Goal: Task Accomplishment & Management: Complete application form

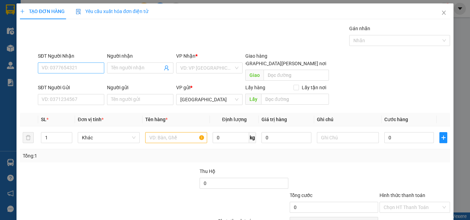
click at [82, 67] on input "SĐT Người Nhận" at bounding box center [71, 68] width 66 height 11
click at [72, 82] on div "0906425667 - NGÂN" at bounding box center [70, 82] width 57 height 8
type input "0906425667"
type input "NGÂN"
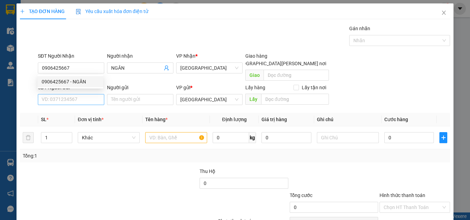
type input "0906425667"
type input "50.000"
click at [78, 94] on input "SĐT Người Gửi" at bounding box center [71, 99] width 66 height 11
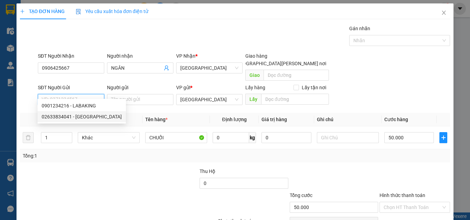
click at [83, 117] on div "02633834041 - ĐÀ LẠT GAP" at bounding box center [82, 117] width 80 height 8
type input "02633834041"
type input "ĐÀ LẠT GAP"
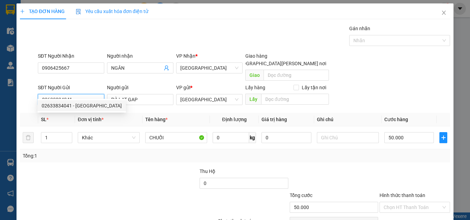
type input "210.000"
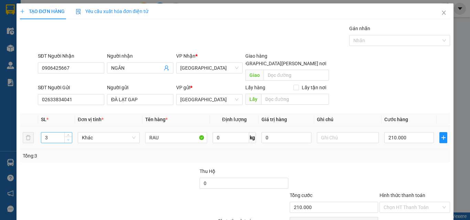
type input "2"
click at [65, 137] on span "Decrease Value" at bounding box center [68, 140] width 8 height 6
type input "0"
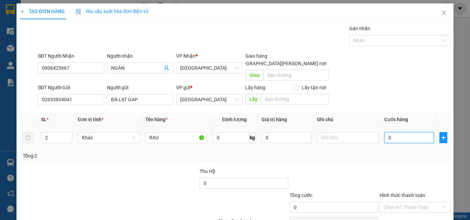
type input "1"
type input "01"
type input "14"
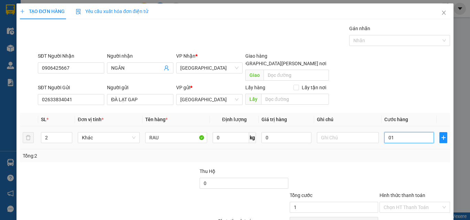
type input "014"
type input "140"
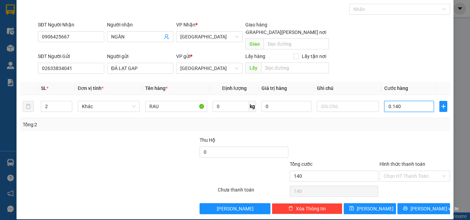
type input "0.140"
type input "140.000"
click at [411, 137] on div at bounding box center [415, 149] width 72 height 24
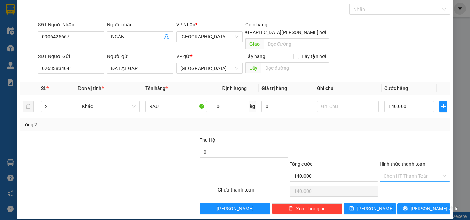
click at [413, 171] on input "Hình thức thanh toán" at bounding box center [411, 176] width 57 height 10
click at [411, 182] on div "Tại văn phòng" at bounding box center [411, 183] width 62 height 8
type input "0"
click at [415, 205] on span "[PERSON_NAME] và In" at bounding box center [434, 209] width 48 height 8
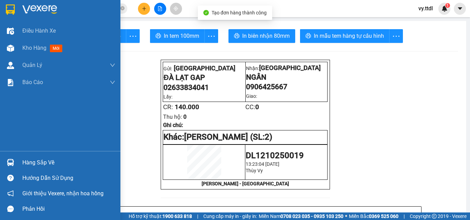
click at [15, 6] on div at bounding box center [10, 9] width 12 height 12
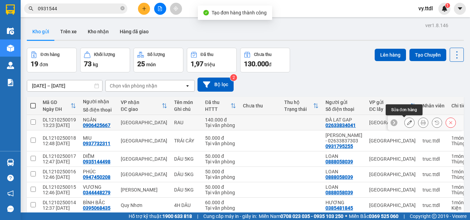
click at [406, 124] on button at bounding box center [409, 123] width 10 height 12
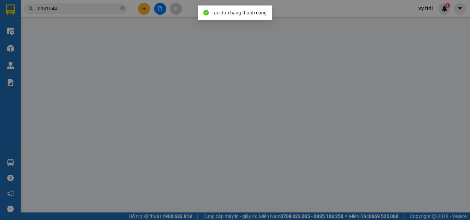
type input "0906425667"
type input "NGÂN"
type input "02633834041"
type input "ĐÀ LẠT GAP"
type input "140.000"
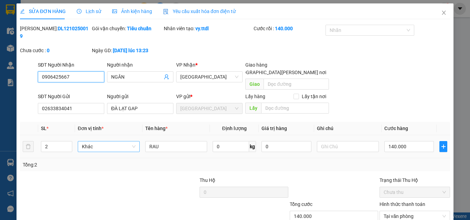
click at [105, 142] on span "Khác" at bounding box center [109, 147] width 54 height 10
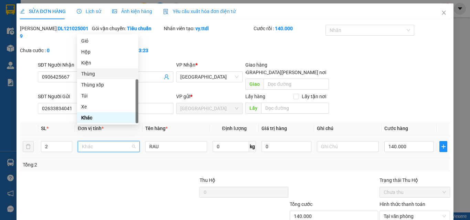
click at [94, 76] on div "Thùng" at bounding box center [107, 74] width 53 height 8
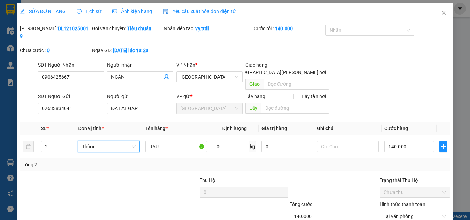
scroll to position [33, 0]
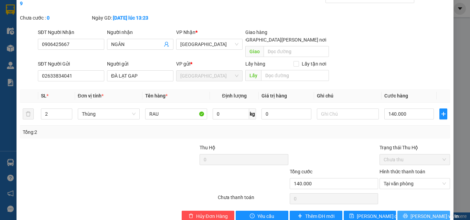
click at [427, 213] on span "[PERSON_NAME] và In" at bounding box center [434, 217] width 48 height 8
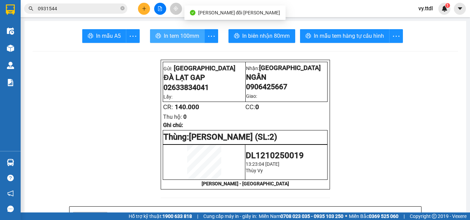
click at [177, 35] on span "In tem 100mm" at bounding box center [181, 36] width 35 height 9
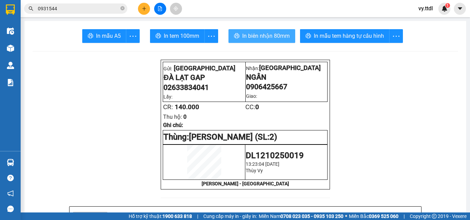
click at [285, 35] on span "In biên nhận 80mm" at bounding box center [265, 36] width 47 height 9
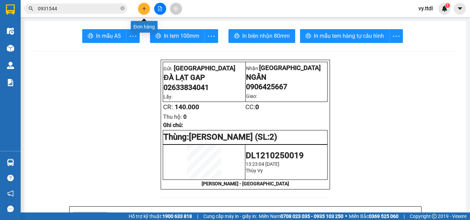
click at [145, 10] on icon "plus" at bounding box center [144, 8] width 5 height 5
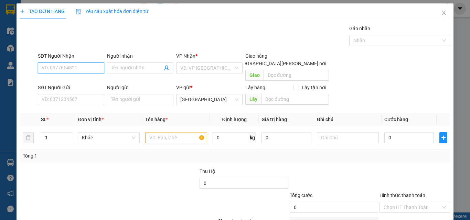
click at [74, 66] on input "SĐT Người Nhận" at bounding box center [71, 68] width 66 height 11
click at [81, 72] on input "713" at bounding box center [71, 68] width 66 height 11
drag, startPoint x: 83, startPoint y: 84, endPoint x: 85, endPoint y: 92, distance: 7.8
click at [83, 85] on div "0903507713 - BÍCH" at bounding box center [70, 82] width 57 height 8
type input "0903507713"
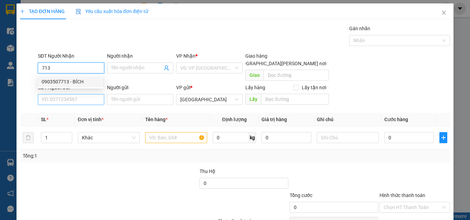
type input "BÍCH"
type input "140.000"
type input "0903507713"
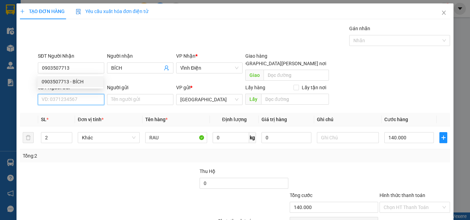
click at [85, 94] on input "SĐT Người Gửi" at bounding box center [71, 99] width 66 height 11
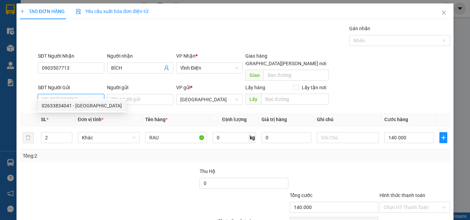
click at [88, 109] on div "02633834041 - ĐÀ LẠT GAP" at bounding box center [82, 106] width 80 height 8
type input "02633834041"
type input "ĐÀ LẠT GAP"
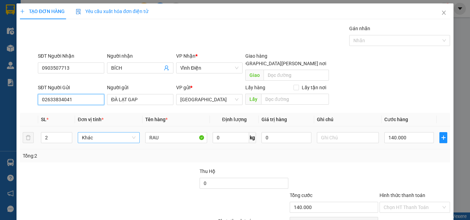
click at [100, 133] on span "Khác" at bounding box center [109, 138] width 54 height 10
type input "T"
click at [101, 141] on div "Thùng" at bounding box center [107, 144] width 53 height 8
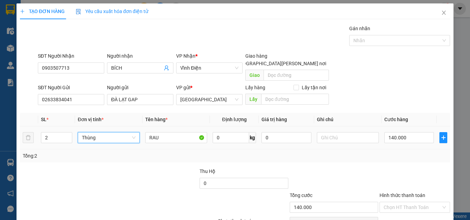
scroll to position [31, 0]
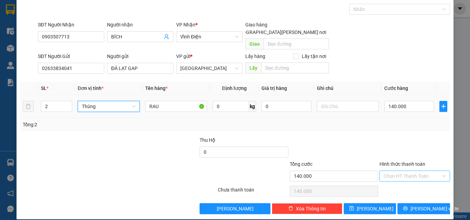
click at [418, 171] on input "Hình thức thanh toán" at bounding box center [411, 176] width 57 height 10
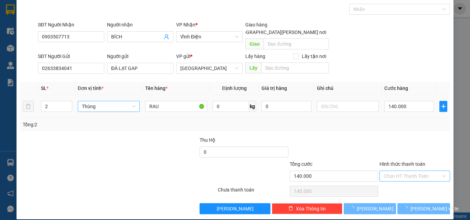
type input "0"
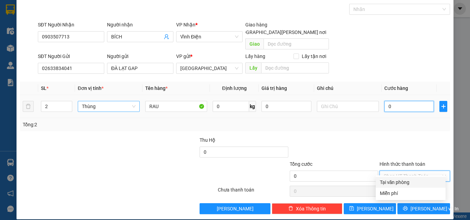
click at [416, 102] on input "0" at bounding box center [409, 106] width 50 height 11
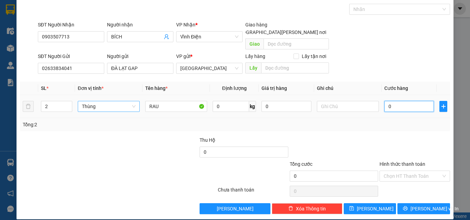
type input "1"
type input "14"
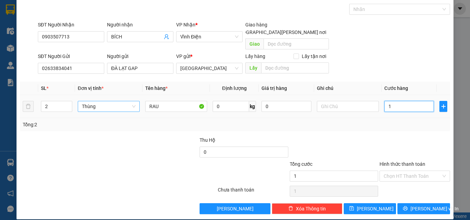
type input "14"
type input "140"
type input "140.000"
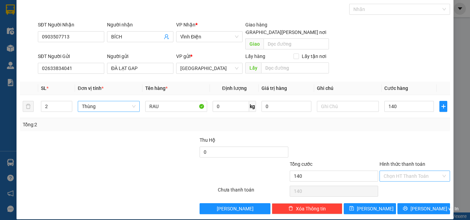
type input "140.000"
click at [412, 171] on input "Hình thức thanh toán" at bounding box center [411, 176] width 57 height 10
click at [412, 182] on div "Tại văn phòng" at bounding box center [411, 183] width 62 height 8
type input "0"
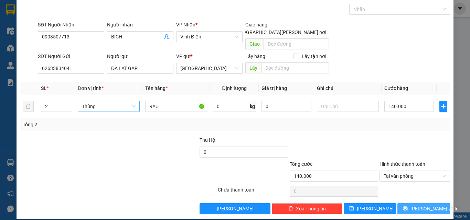
click at [419, 205] on button "[PERSON_NAME] và In" at bounding box center [423, 209] width 53 height 11
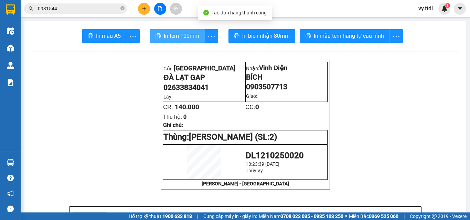
click at [178, 37] on span "In tem 100mm" at bounding box center [181, 36] width 35 height 9
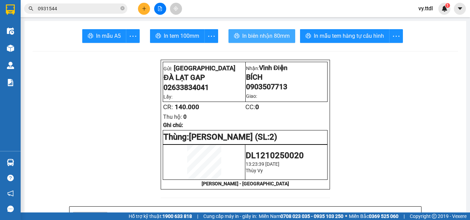
click at [278, 32] on span "In biên nhận 80mm" at bounding box center [265, 36] width 47 height 9
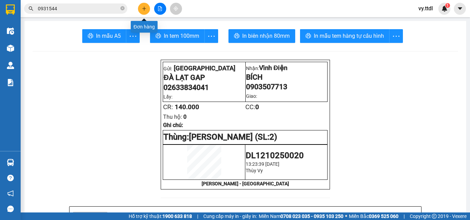
click at [146, 10] on icon "plus" at bounding box center [144, 8] width 5 height 5
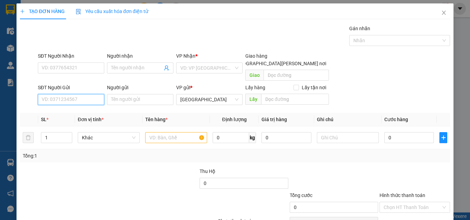
click at [81, 95] on input "SĐT Người Gửi" at bounding box center [71, 99] width 66 height 11
type input "0903149"
click at [86, 105] on div "0903149055 - LỘC ANH" at bounding box center [76, 106] width 68 height 8
type input "0376349861"
type input "NGÔ THÀNH"
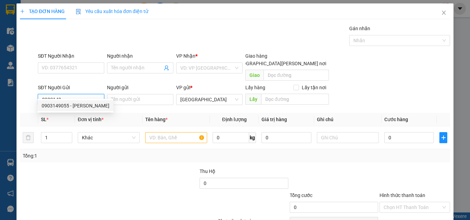
type input "0903149055"
type input "LỘC ANH"
type input "100.000"
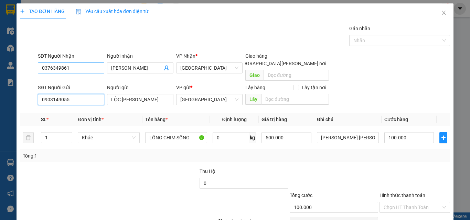
type input "0903149055"
click at [89, 70] on input "0376349861" at bounding box center [71, 68] width 66 height 11
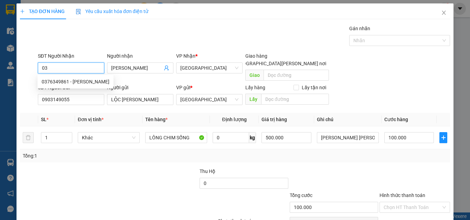
type input "0"
click at [93, 83] on div "0943111668 - BIN HUẾ" at bounding box center [70, 82] width 57 height 8
type input "0943111668"
type input "BIN HUẾ"
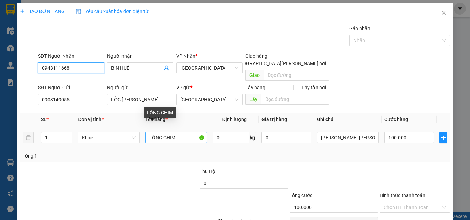
type input "0943111668"
click at [182, 132] on input "LỒNG CHIM" at bounding box center [176, 137] width 62 height 11
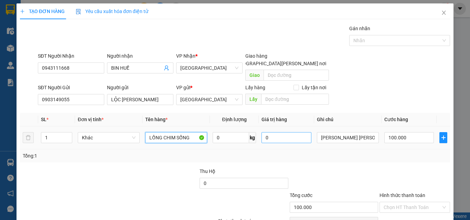
type input "LỒNG CHIM SỐNG"
click at [283, 132] on input "0" at bounding box center [286, 137] width 50 height 11
type input "2.000.000"
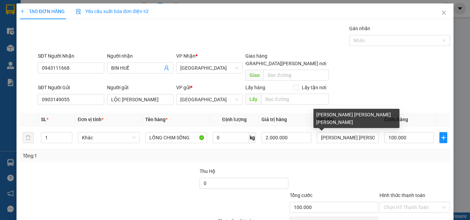
click at [369, 152] on div "Tổng: 1" at bounding box center [235, 156] width 424 height 8
type input "0"
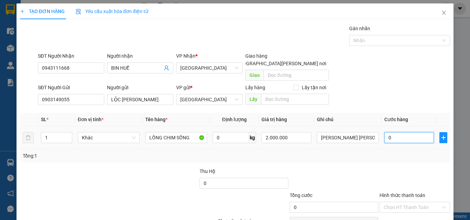
type input "1"
type input "10"
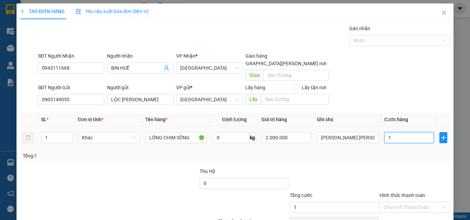
type input "10"
type input "100"
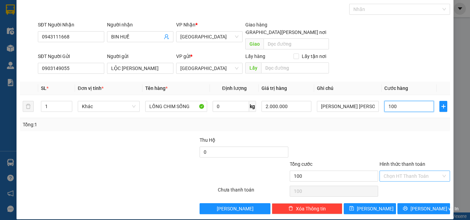
type input "100"
type input "100.000"
click at [424, 171] on input "Hình thức thanh toán" at bounding box center [411, 176] width 57 height 10
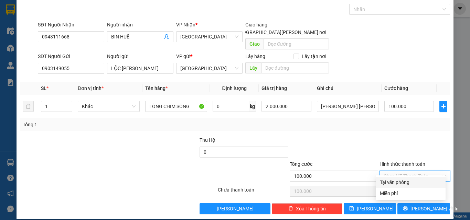
click at [413, 179] on div "Tại văn phòng" at bounding box center [411, 183] width 62 height 8
type input "0"
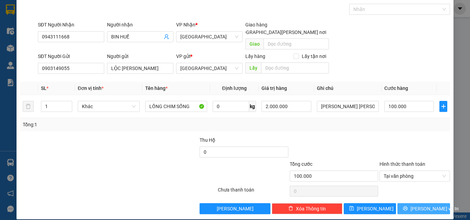
click at [421, 205] on span "[PERSON_NAME] và In" at bounding box center [434, 209] width 48 height 8
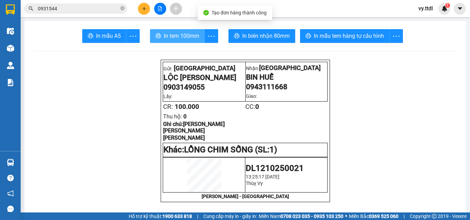
click at [184, 36] on span "In tem 100mm" at bounding box center [181, 36] width 35 height 9
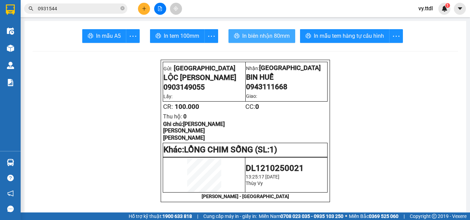
click at [273, 35] on span "In biên nhận 80mm" at bounding box center [265, 36] width 47 height 9
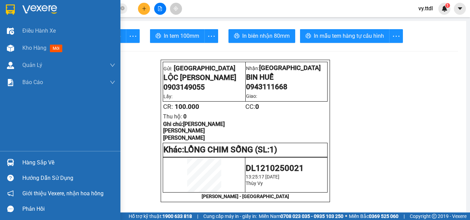
click at [13, 9] on img at bounding box center [10, 9] width 9 height 10
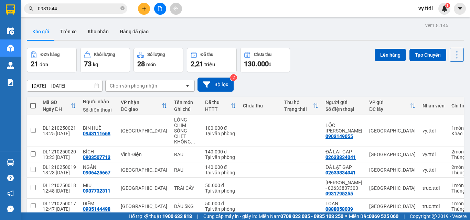
click at [218, 22] on div "ver 1.8.146 Kho gửi Trên xe Kho nhận Hàng đã giao Đơn hàng 21 đơn Khối lượng 73…" at bounding box center [245, 172] width 442 height 302
click at [285, 85] on div "06/10/2025 – 12/10/2025 Press the down arrow key to interact with the calendar …" at bounding box center [245, 85] width 437 height 14
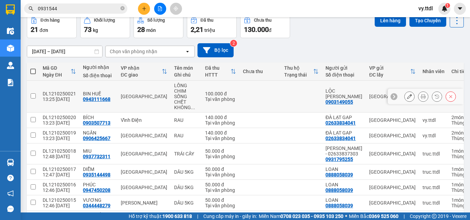
scroll to position [116, 0]
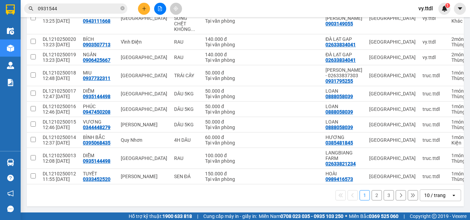
click at [430, 196] on div "10 / trang" at bounding box center [434, 195] width 21 height 7
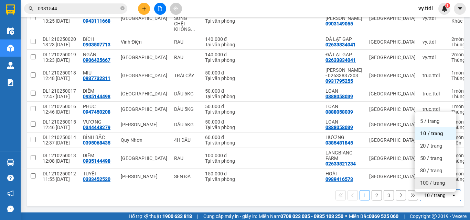
click at [425, 184] on div "100 / trang" at bounding box center [434, 183] width 41 height 12
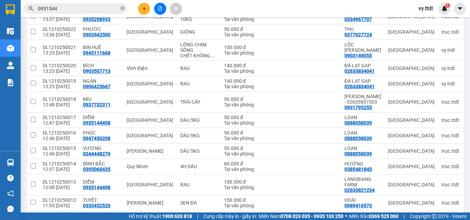
scroll to position [107, 0]
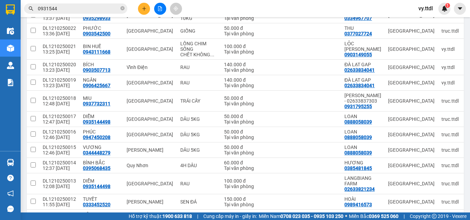
click at [246, 2] on div "Kết quả tìm kiếm ( 5 ) Bộ lọc Mã ĐH Trạng thái Món hàng Thu hộ Tổng cước Chưa c…" at bounding box center [235, 8] width 470 height 17
click at [148, 7] on button at bounding box center [144, 9] width 12 height 12
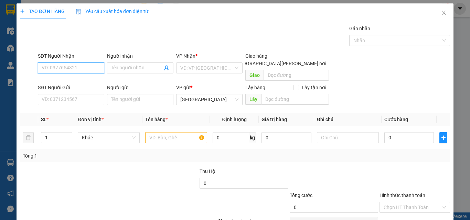
drag, startPoint x: 86, startPoint y: 67, endPoint x: 101, endPoint y: 66, distance: 15.5
click at [86, 67] on input "SĐT Người Nhận" at bounding box center [71, 68] width 66 height 11
click at [99, 70] on input "238" at bounding box center [71, 68] width 66 height 11
click at [97, 72] on input "238" at bounding box center [71, 68] width 66 height 11
click at [96, 83] on div "0905166238 - PHẠM HÒA" at bounding box center [76, 82] width 68 height 8
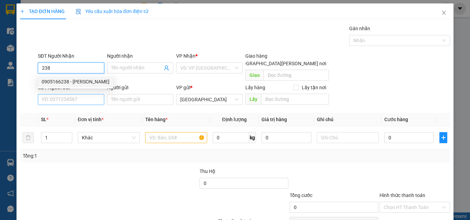
type input "0905166238"
type input "PHẠM HÒA"
type input "0905166238"
type input "150.000"
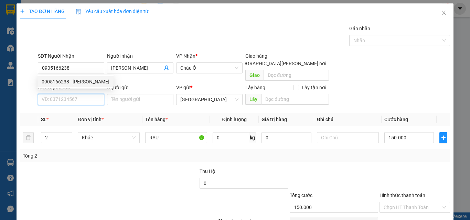
click at [90, 94] on input "SĐT Người Gửi" at bounding box center [71, 99] width 66 height 11
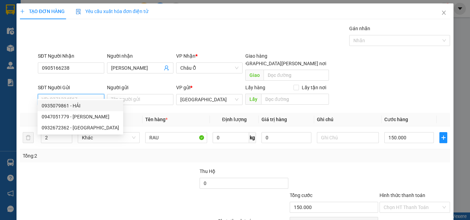
click at [81, 105] on div "0935079861 - HẢI" at bounding box center [80, 106] width 77 height 8
type input "0935079861"
type input "HẢI"
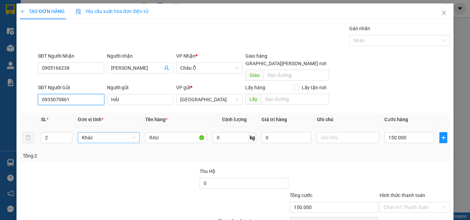
click at [102, 133] on span "Khác" at bounding box center [109, 138] width 54 height 10
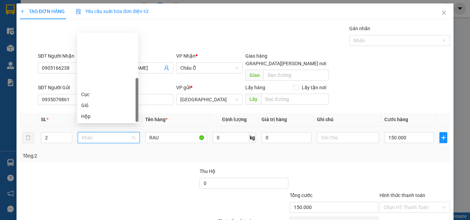
scroll to position [66, 0]
type input "T"
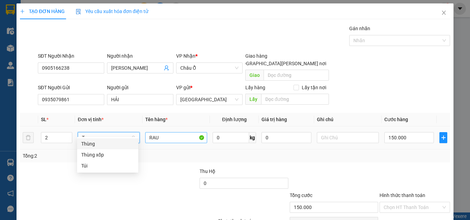
drag, startPoint x: 112, startPoint y: 146, endPoint x: 152, endPoint y: 134, distance: 41.9
click at [111, 145] on div "Thùng" at bounding box center [107, 144] width 53 height 8
click at [410, 132] on input "150.000" at bounding box center [409, 137] width 50 height 11
type input "0"
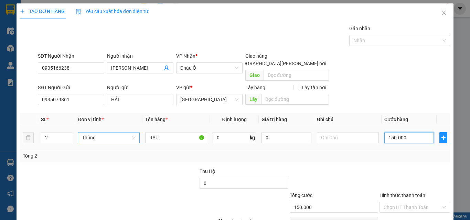
type input "0"
type input "1"
type input "01"
type input "14"
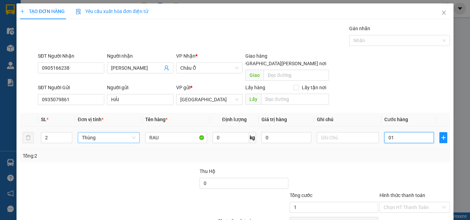
type input "14"
type input "0.140"
type input "140"
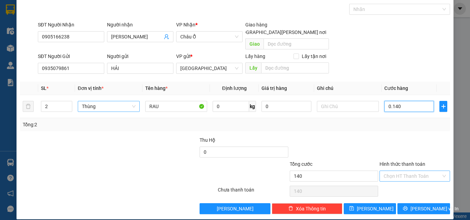
type input "0.140"
type input "140.000"
click at [401, 171] on input "Hình thức thanh toán" at bounding box center [411, 176] width 57 height 10
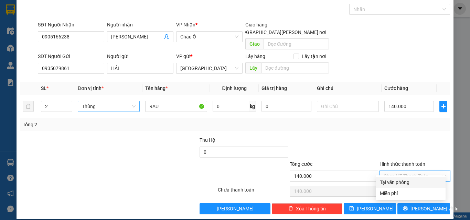
click at [406, 178] on div "Tại văn phòng" at bounding box center [410, 182] width 70 height 11
type input "0"
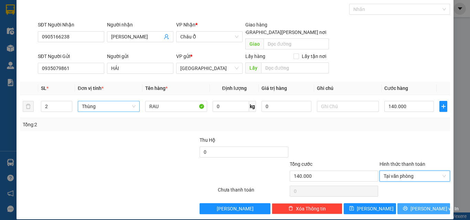
click at [416, 205] on span "[PERSON_NAME] và In" at bounding box center [434, 209] width 48 height 8
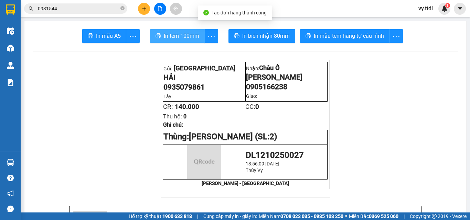
click at [188, 39] on span "In tem 100mm" at bounding box center [181, 36] width 35 height 9
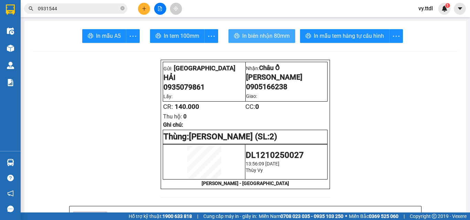
click at [272, 34] on span "In biên nhận 80mm" at bounding box center [265, 36] width 47 height 9
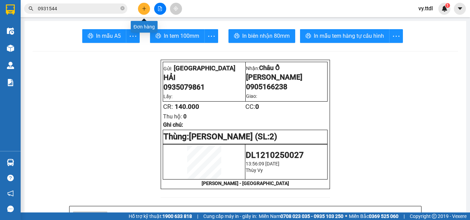
click at [143, 11] on icon "plus" at bounding box center [144, 8] width 5 height 5
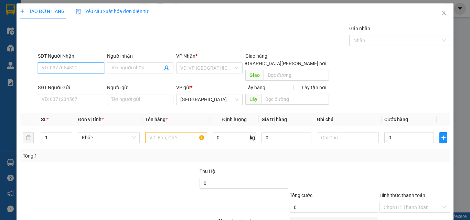
click at [93, 66] on input "SĐT Người Nhận" at bounding box center [71, 68] width 66 height 11
click at [79, 69] on input "471" at bounding box center [71, 68] width 66 height 11
click at [86, 80] on div "0702498471 - PHẠM XUÂN VĨ (VITA)" at bounding box center [83, 82] width 82 height 8
type input "0702498471"
type input "PHẠM XUÂN VĨ (VITA)"
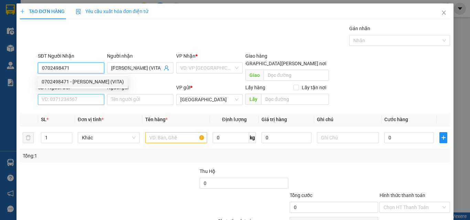
type input "240.000"
type input "0702498471"
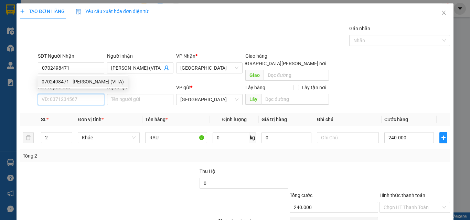
click at [88, 94] on input "SĐT Người Gửi" at bounding box center [71, 99] width 66 height 11
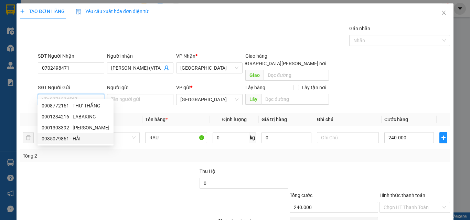
click at [84, 137] on div "0935079861 - HẢI" at bounding box center [76, 139] width 68 height 8
type input "0935079861"
type input "HẢI"
type input "70.000"
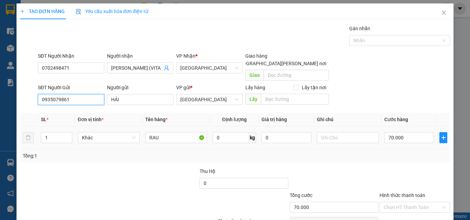
click at [99, 133] on span "Khác" at bounding box center [109, 138] width 54 height 10
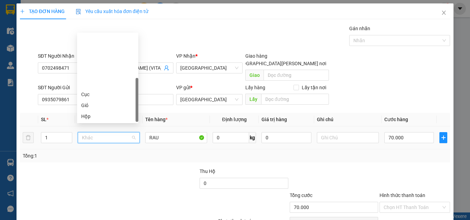
scroll to position [66, 0]
type input "T"
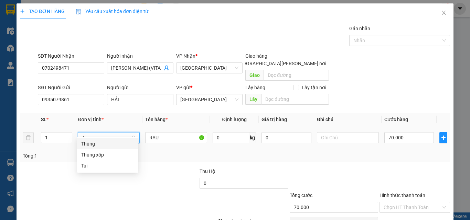
click at [94, 144] on div "Thùng" at bounding box center [107, 144] width 53 height 8
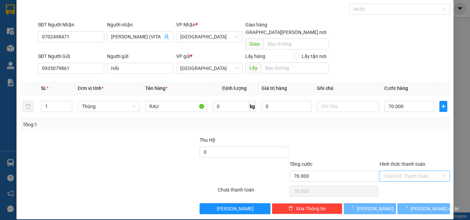
click at [412, 172] on input "Hình thức thanh toán" at bounding box center [411, 176] width 57 height 10
type input "0"
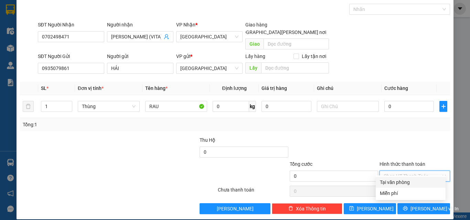
click at [412, 178] on div "Tại văn phòng" at bounding box center [410, 182] width 70 height 11
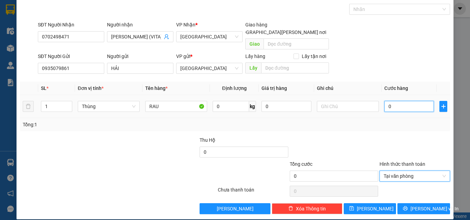
click at [401, 101] on input "0" at bounding box center [409, 106] width 50 height 11
type input "7"
type input "70"
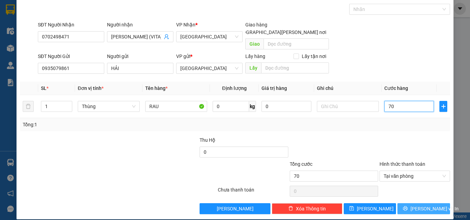
type input "70"
type input "70.000"
click at [428, 205] on span "[PERSON_NAME] và In" at bounding box center [434, 209] width 48 height 8
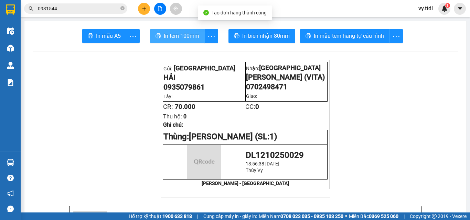
drag, startPoint x: 186, startPoint y: 40, endPoint x: 184, endPoint y: 35, distance: 5.4
click at [186, 40] on span "In tem 100mm" at bounding box center [181, 36] width 35 height 9
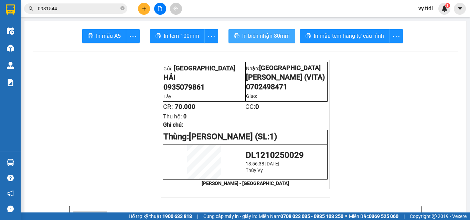
click at [255, 34] on span "In biên nhận 80mm" at bounding box center [265, 36] width 47 height 9
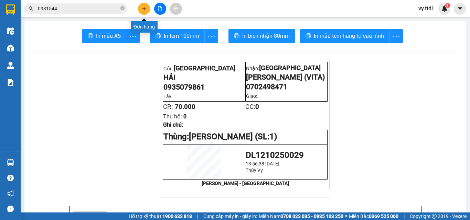
click at [142, 7] on icon "plus" at bounding box center [144, 8] width 5 height 5
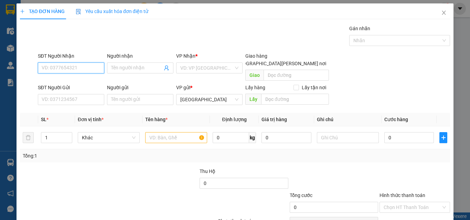
click at [90, 68] on input "SĐT Người Nhận" at bounding box center [71, 68] width 66 height 11
click at [90, 68] on input "523" at bounding box center [71, 68] width 66 height 11
click at [89, 78] on div "0905553523 - PHƯƠNG" at bounding box center [70, 81] width 66 height 11
type input "0905553523"
type input "PHƯƠNG"
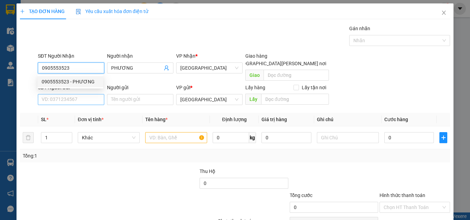
type input "140.000"
type input "0905553523"
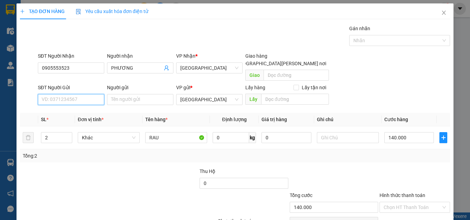
click at [90, 94] on input "SĐT Người Gửi" at bounding box center [71, 99] width 66 height 11
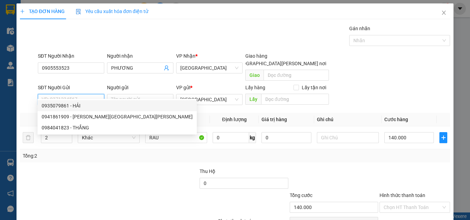
click at [90, 104] on div "0935079861 - HẢI" at bounding box center [117, 106] width 151 height 8
type input "0935079861"
type input "HẢI"
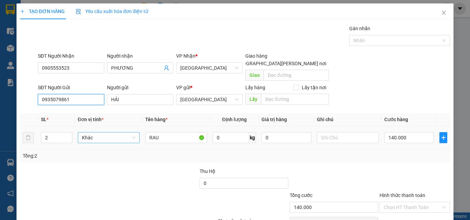
click at [108, 133] on span "Khác" at bounding box center [109, 138] width 54 height 10
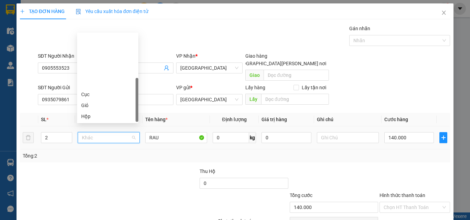
scroll to position [66, 0]
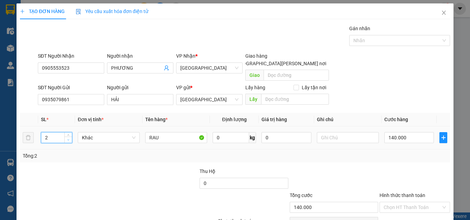
click at [68, 139] on icon "down" at bounding box center [68, 140] width 2 height 2
type input "1"
click at [68, 139] on icon "down" at bounding box center [68, 140] width 2 height 2
click at [101, 133] on span "Khác" at bounding box center [109, 138] width 54 height 10
type input "0"
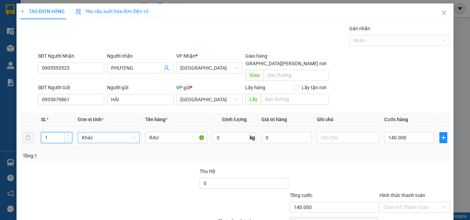
type input "0"
type input "R"
type input "0"
click at [101, 133] on input "R" at bounding box center [106, 138] width 49 height 10
drag, startPoint x: 79, startPoint y: 128, endPoint x: 73, endPoint y: 128, distance: 5.8
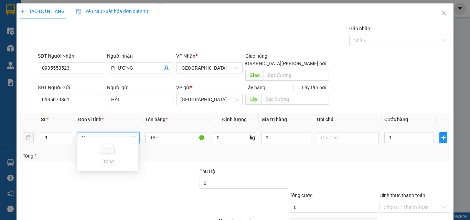
click at [73, 128] on tr "1 R RAU 0 kg 0 0" at bounding box center [235, 138] width 430 height 23
type input "T"
click at [101, 142] on div "Thùng" at bounding box center [107, 144] width 53 height 8
click at [415, 132] on input "0" at bounding box center [409, 137] width 50 height 11
type input "8"
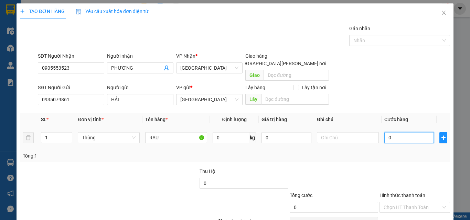
type input "8"
type input "80"
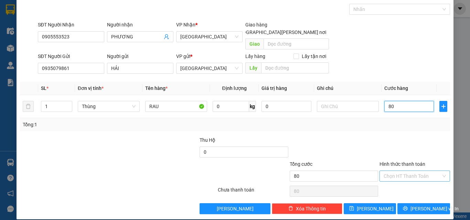
type input "80"
type input "80.000"
click at [406, 171] on input "Hình thức thanh toán" at bounding box center [411, 176] width 57 height 10
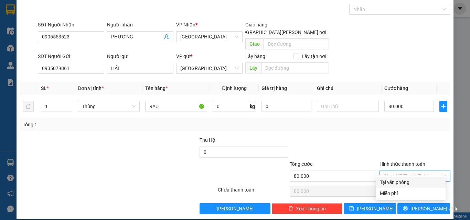
click at [407, 185] on div "Tại văn phòng" at bounding box center [411, 183] width 62 height 8
type input "0"
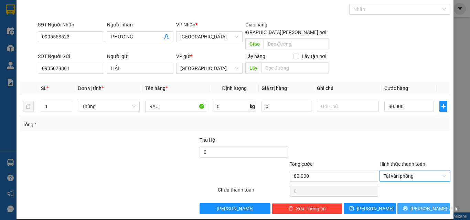
click at [414, 204] on button "[PERSON_NAME] và In" at bounding box center [423, 209] width 53 height 11
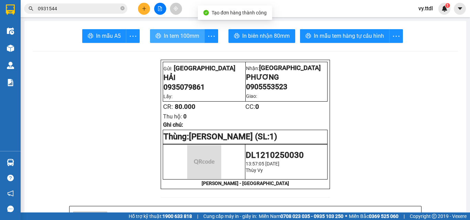
click at [178, 33] on span "In tem 100mm" at bounding box center [181, 36] width 35 height 9
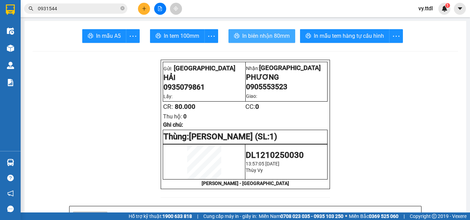
click at [266, 36] on span "In biên nhận 80mm" at bounding box center [265, 36] width 47 height 9
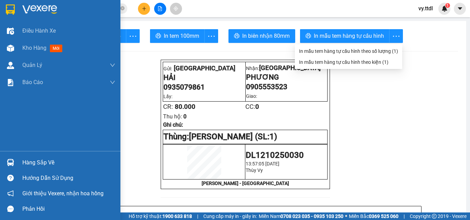
click at [31, 9] on img at bounding box center [39, 9] width 35 height 10
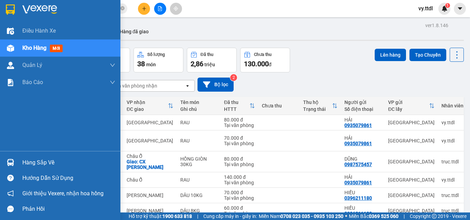
click at [18, 0] on div at bounding box center [60, 11] width 120 height 22
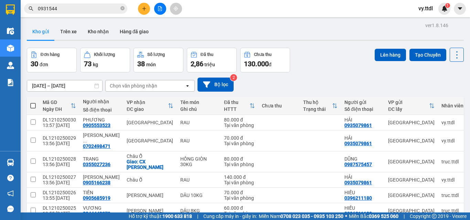
click at [144, 12] on button at bounding box center [144, 9] width 12 height 12
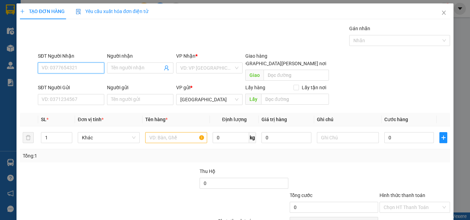
click at [95, 65] on input "SĐT Người Nhận" at bounding box center [71, 68] width 66 height 11
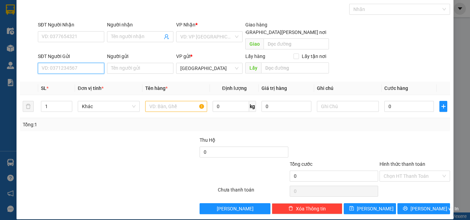
click at [87, 63] on input "SĐT Người Gửi" at bounding box center [71, 68] width 66 height 11
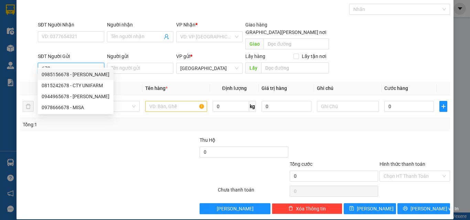
drag, startPoint x: 85, startPoint y: 59, endPoint x: 0, endPoint y: 54, distance: 85.1
click at [0, 54] on div "TẠO ĐƠN HÀNG Yêu cầu xuất hóa đơn điện tử Transit Pickup Surcharge Ids Transit …" at bounding box center [235, 110] width 470 height 220
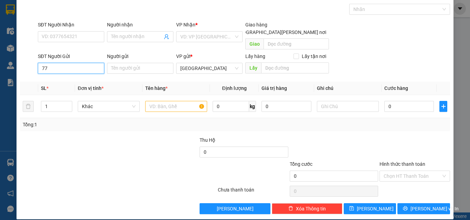
type input "779"
click at [84, 75] on div "0948451779 - ÁNH" at bounding box center [70, 75] width 57 height 8
type input "0843050188"
type input "ĐẶNG HỔ (HOA BIỂN)"
type input "0948451779"
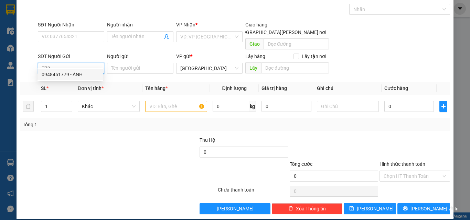
type input "ÁNH"
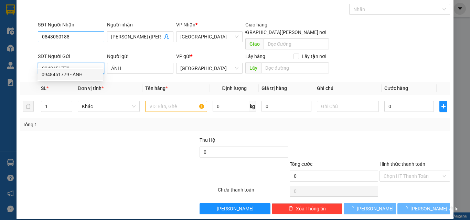
type input "80.000"
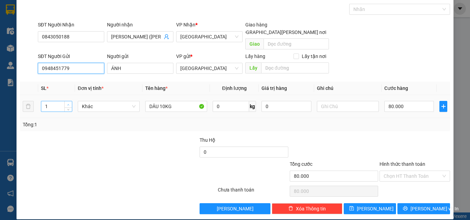
type input "0948451779"
click at [69, 103] on span "up" at bounding box center [68, 105] width 4 height 4
type input "5"
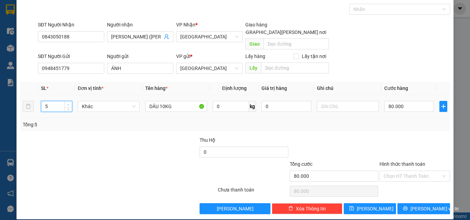
click at [69, 103] on span "up" at bounding box center [68, 105] width 4 height 4
click at [85, 101] on span "Khác" at bounding box center [109, 106] width 54 height 10
type input "T"
type input "0"
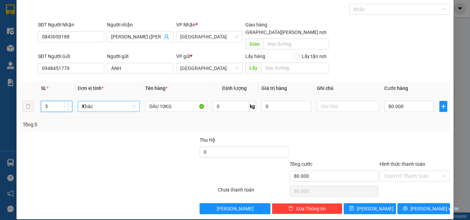
type input "0"
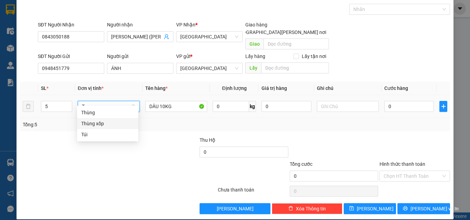
drag, startPoint x: 96, startPoint y: 124, endPoint x: 181, endPoint y: 115, distance: 84.7
click at [102, 124] on div "Thùng xốp" at bounding box center [107, 124] width 53 height 8
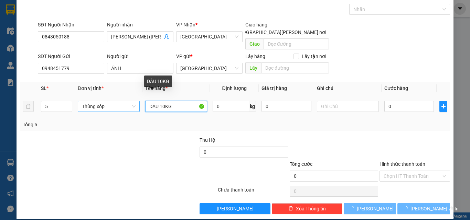
drag, startPoint x: 144, startPoint y: 100, endPoint x: 87, endPoint y: 104, distance: 57.9
click at [87, 104] on tr "5 Thùng xốp DÂU 10KG 0 kg 0 0" at bounding box center [235, 106] width 430 height 23
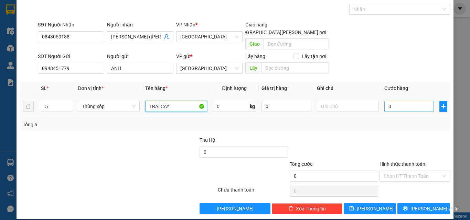
type input "TRÁI CÂY"
click at [406, 101] on input "0" at bounding box center [409, 106] width 50 height 11
type input "4"
type input "40"
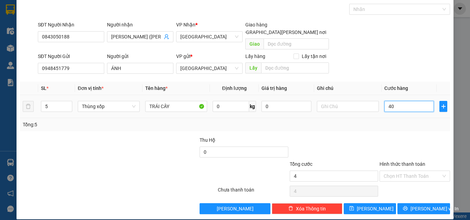
type input "40"
type input "400"
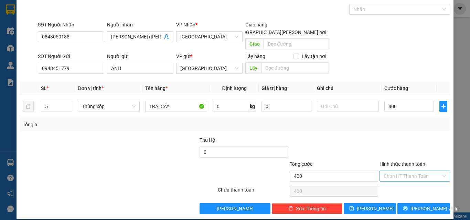
type input "400.000"
click at [419, 171] on input "Hình thức thanh toán" at bounding box center [411, 176] width 57 height 10
click at [418, 175] on div "Hình thức thanh toán Chọn HT Thanh Toán" at bounding box center [414, 173] width 70 height 24
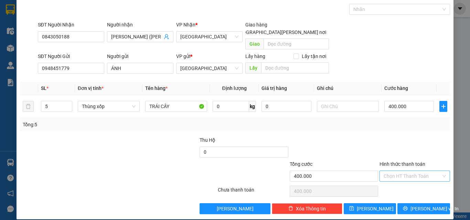
click at [416, 171] on input "Hình thức thanh toán" at bounding box center [411, 176] width 57 height 10
click at [414, 181] on div "Tại văn phòng" at bounding box center [411, 183] width 62 height 8
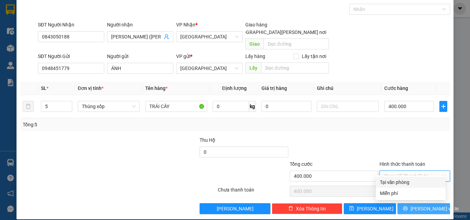
type input "0"
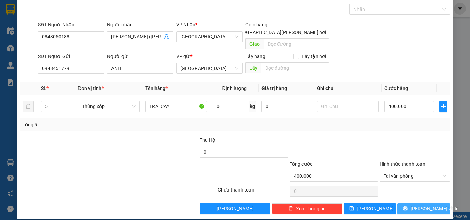
click at [420, 205] on span "[PERSON_NAME] và In" at bounding box center [434, 209] width 48 height 8
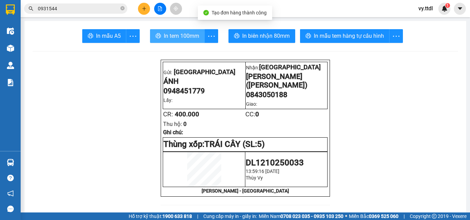
click at [176, 39] on span "In tem 100mm" at bounding box center [181, 36] width 35 height 9
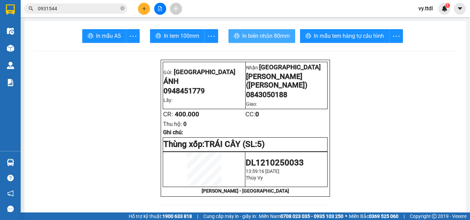
click at [257, 35] on span "In biên nhận 80mm" at bounding box center [265, 36] width 47 height 9
click at [139, 8] on button at bounding box center [144, 9] width 12 height 12
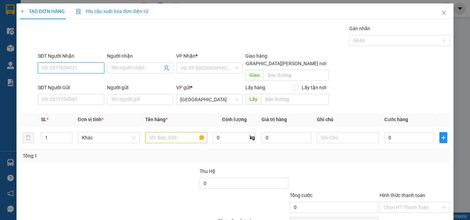
drag, startPoint x: 87, startPoint y: 68, endPoint x: 96, endPoint y: 66, distance: 9.1
click at [96, 66] on input "SĐT Người Nhận" at bounding box center [71, 68] width 66 height 11
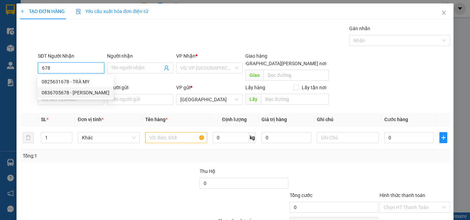
click at [85, 91] on div "0836705678 - MAI PHƯƠNG" at bounding box center [76, 93] width 68 height 8
type input "0836705678"
type input "MAI PHƯƠNG"
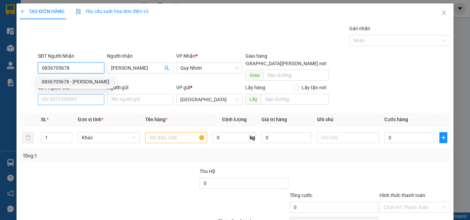
type input "0836705678"
type input "160.000"
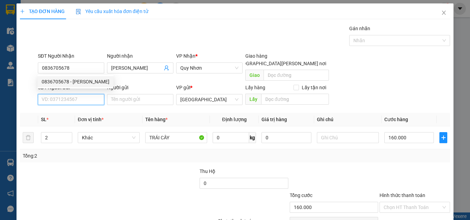
click at [85, 94] on input "SĐT Người Gửi" at bounding box center [71, 99] width 66 height 11
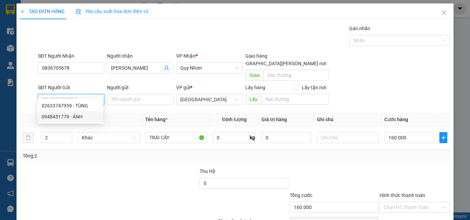
click at [85, 115] on div "0948451779 - ÁNH" at bounding box center [70, 117] width 57 height 8
type input "0948451779"
type input "ÁNH"
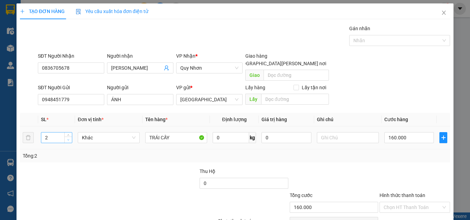
type input "1"
click at [64, 137] on span "Decrease Value" at bounding box center [68, 140] width 8 height 6
click at [83, 133] on span "Khác" at bounding box center [109, 138] width 54 height 10
type input "0"
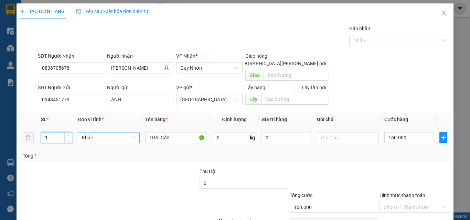
type input "T"
type input "0"
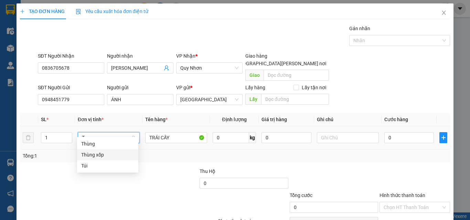
drag, startPoint x: 111, startPoint y: 154, endPoint x: 162, endPoint y: 134, distance: 55.4
click at [115, 153] on div "Thùng xốp" at bounding box center [107, 155] width 53 height 8
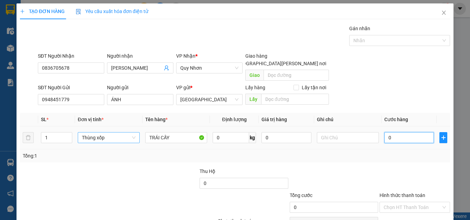
click at [411, 132] on input "0" at bounding box center [409, 137] width 50 height 11
type input "8"
type input "80"
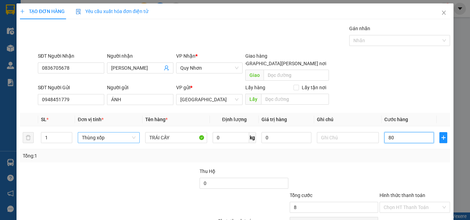
type input "80"
click at [439, 132] on button "button" at bounding box center [443, 137] width 8 height 11
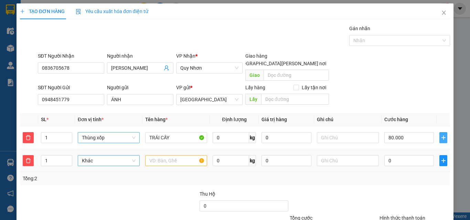
click at [111, 156] on span "Khác" at bounding box center [109, 161] width 54 height 10
drag, startPoint x: 109, startPoint y: 165, endPoint x: 176, endPoint y: 160, distance: 68.0
click at [125, 165] on div "Thùng" at bounding box center [107, 167] width 53 height 8
drag, startPoint x: 177, startPoint y: 160, endPoint x: 180, endPoint y: 157, distance: 3.7
click at [179, 158] on div at bounding box center [176, 161] width 62 height 14
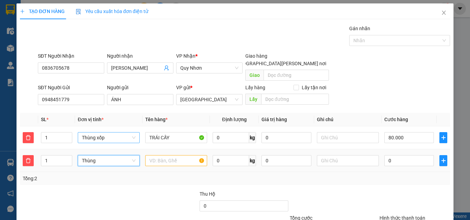
click at [180, 157] on input "text" at bounding box center [176, 160] width 62 height 11
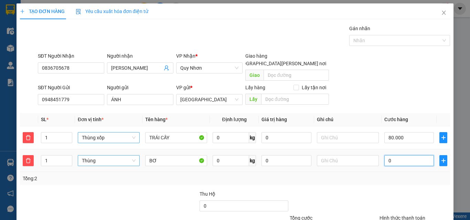
click at [411, 158] on input "0" at bounding box center [409, 160] width 50 height 11
click at [174, 155] on input "BƠ" at bounding box center [176, 160] width 62 height 11
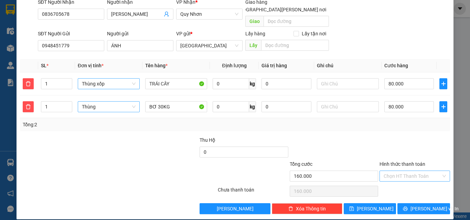
click at [424, 171] on input "Hình thức thanh toán" at bounding box center [411, 176] width 57 height 10
click at [421, 183] on div "Tại văn phòng" at bounding box center [411, 183] width 62 height 8
click at [424, 205] on span "[PERSON_NAME] và In" at bounding box center [434, 209] width 48 height 8
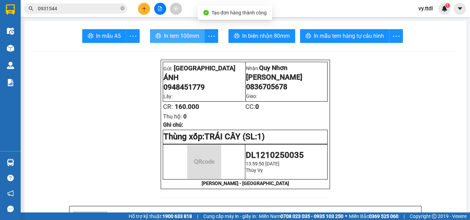
click at [182, 36] on span "In tem 100mm" at bounding box center [181, 36] width 35 height 9
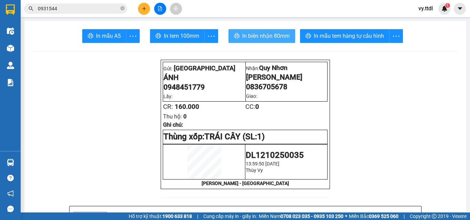
click at [264, 31] on button "In biên nhận 80mm" at bounding box center [261, 36] width 67 height 14
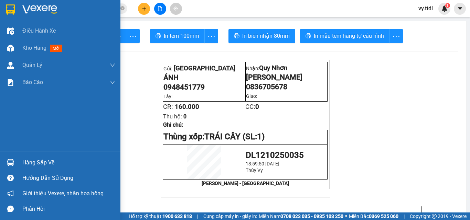
click at [32, 8] on img at bounding box center [39, 9] width 35 height 10
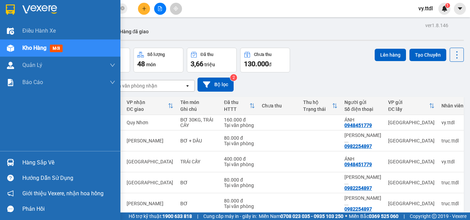
click at [16, 8] on div at bounding box center [10, 9] width 12 height 12
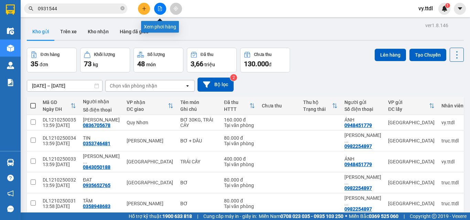
click at [156, 10] on button at bounding box center [160, 9] width 12 height 12
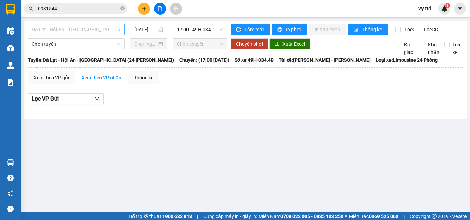
click at [93, 25] on span "Đà Lạt - Hội An - Đà Nẵng (24 Phòng)" at bounding box center [76, 29] width 89 height 10
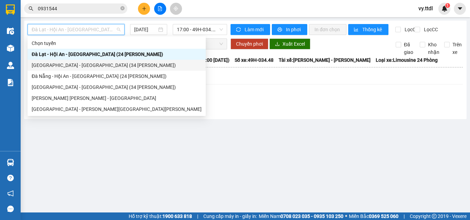
click at [84, 66] on div "Đà Lạt - Đà Nẵng (34 Phòng)" at bounding box center [117, 66] width 170 height 8
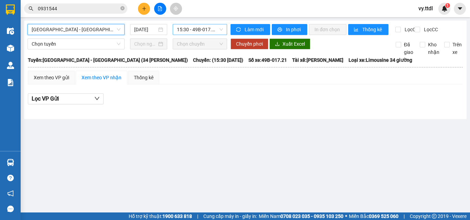
click at [195, 29] on span "15:30 - 49B-017.21" at bounding box center [200, 29] width 46 height 10
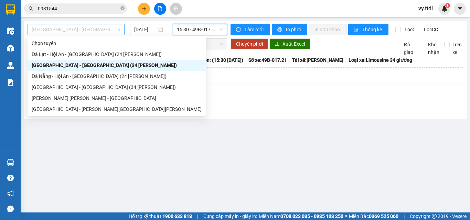
click at [82, 28] on span "Đà Lạt - Đà Nẵng (34 Phòng)" at bounding box center [76, 29] width 89 height 10
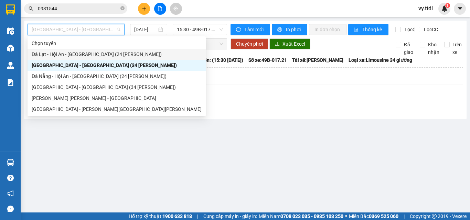
click at [92, 54] on div "Đà Lạt - Hội An - Đà Nẵng (24 Phòng)" at bounding box center [117, 55] width 170 height 8
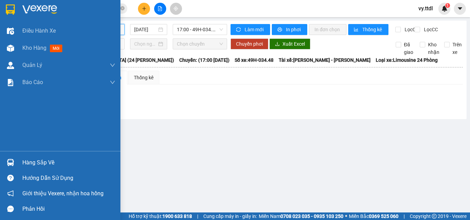
click at [28, 1] on div at bounding box center [60, 11] width 120 height 22
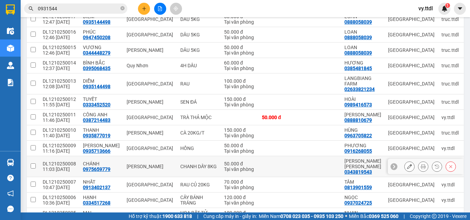
scroll to position [481, 0]
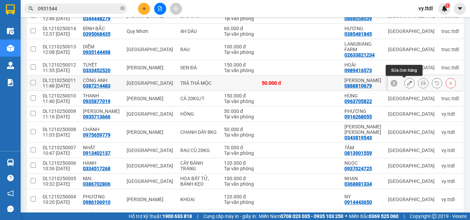
click at [407, 85] on icon at bounding box center [409, 83] width 5 height 5
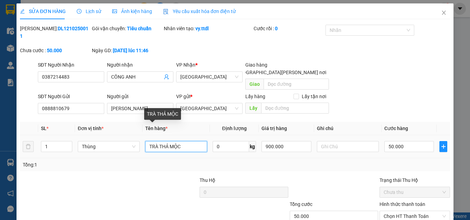
click at [166, 141] on input "TRÀ THẢ MỘC" at bounding box center [176, 146] width 62 height 11
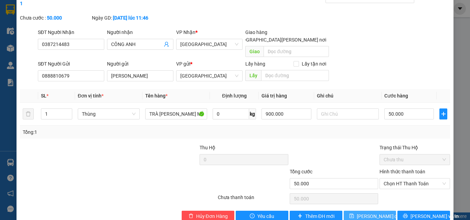
click at [370, 211] on button "Lưu thay đổi" at bounding box center [370, 216] width 53 height 11
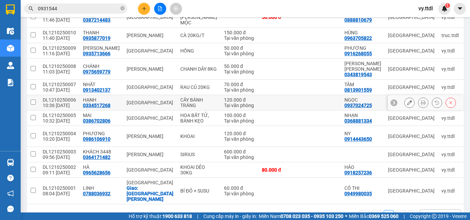
scroll to position [567, 0]
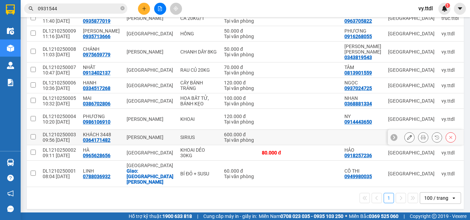
click at [33, 141] on td at bounding box center [33, 137] width 12 height 15
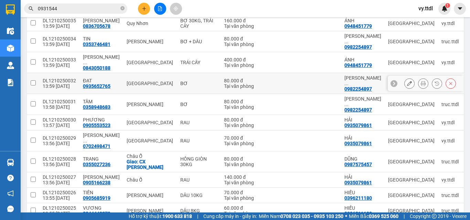
scroll to position [0, 0]
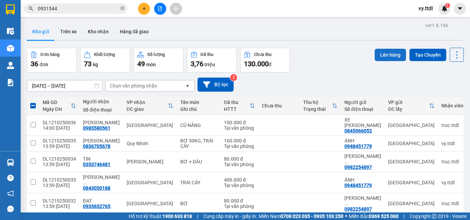
click at [389, 52] on button "Lên hàng" at bounding box center [389, 55] width 31 height 12
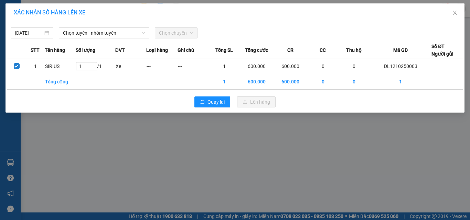
drag, startPoint x: 117, startPoint y: 41, endPoint x: 119, endPoint y: 33, distance: 7.8
click at [117, 40] on div "12/10/2025 Chọn tuyến - nhóm tuyến Chọn chuyến STT Tên hàng Số lượng ĐVT Loại h…" at bounding box center [235, 67] width 459 height 90
click at [119, 33] on span "Chọn tuyến - nhóm tuyến" at bounding box center [104, 33] width 82 height 10
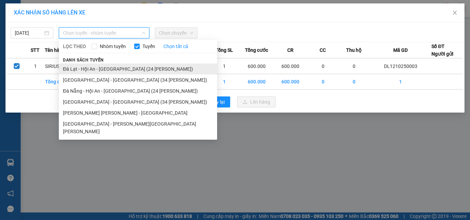
click at [116, 66] on li "Đà Lạt - Hội An - Đà Nẵng (24 Phòng)" at bounding box center [138, 69] width 158 height 11
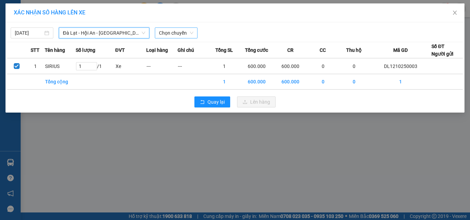
click at [187, 31] on span "Chọn chuyến" at bounding box center [176, 33] width 34 height 10
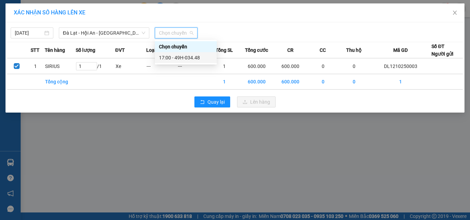
click at [199, 57] on div "17:00 - 49H-034.48" at bounding box center [186, 58] width 54 height 8
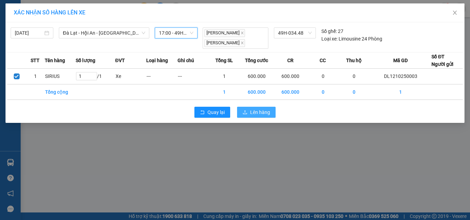
click at [268, 109] on span "Lên hàng" at bounding box center [260, 113] width 20 height 8
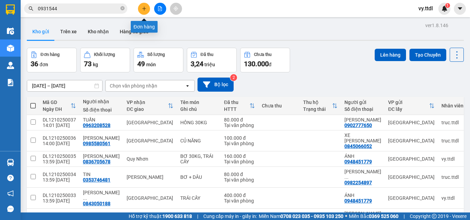
click at [140, 10] on button at bounding box center [144, 9] width 12 height 12
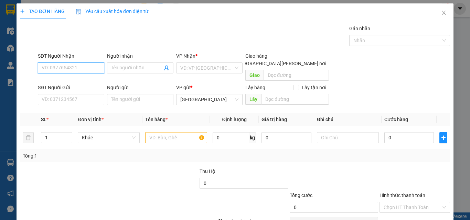
click at [95, 68] on input "SĐT Người Nhận" at bounding box center [71, 68] width 66 height 11
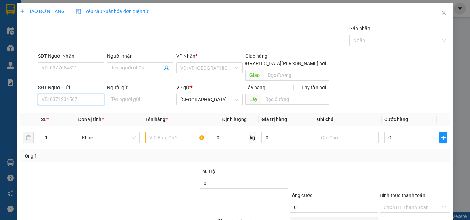
click at [75, 94] on input "SĐT Người Gửi" at bounding box center [71, 99] width 66 height 11
click at [88, 94] on input "SĐT Người Gửi" at bounding box center [71, 99] width 66 height 11
click at [88, 108] on div "0399976082 - HIẾU" at bounding box center [76, 106] width 68 height 8
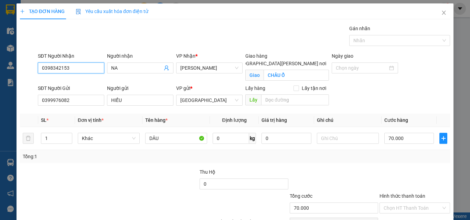
drag, startPoint x: 75, startPoint y: 67, endPoint x: 0, endPoint y: 71, distance: 75.4
click at [0, 71] on div "TẠO ĐƠN HÀNG Yêu cầu xuất hóa đơn điện tử Transit Pickup Surcharge Ids Transit …" at bounding box center [235, 110] width 470 height 220
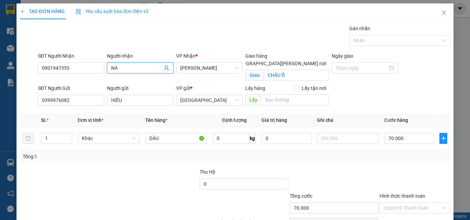
drag, startPoint x: 57, startPoint y: 60, endPoint x: 39, endPoint y: 60, distance: 18.9
click at [39, 60] on div "SĐT Người Nhận 0901947353 Người nhận NA NA VP Nhận * Sa Huỳnh Giao hàng Giao tậ…" at bounding box center [243, 68] width 415 height 32
click at [204, 68] on span "Sa Huỳnh" at bounding box center [209, 68] width 58 height 10
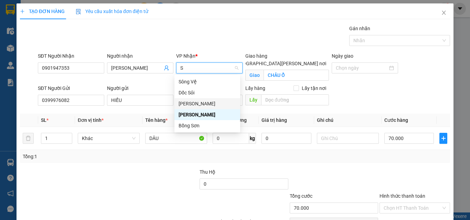
click at [201, 105] on div "Sơn Tịnh" at bounding box center [206, 104] width 57 height 8
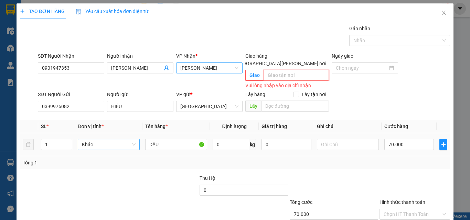
click at [102, 140] on span "Khác" at bounding box center [109, 145] width 54 height 10
drag, startPoint x: 113, startPoint y: 147, endPoint x: 152, endPoint y: 141, distance: 39.3
click at [116, 147] on div "Thùng" at bounding box center [107, 152] width 61 height 11
click at [168, 139] on input "DÂU" at bounding box center [176, 144] width 62 height 11
click at [231, 61] on input "[GEOGRAPHIC_DATA][PERSON_NAME] nơi" at bounding box center [229, 63] width 5 height 5
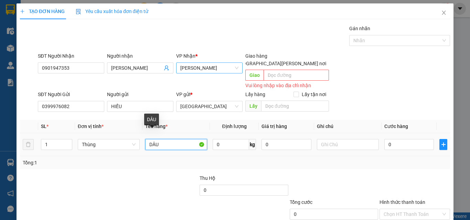
drag, startPoint x: 184, startPoint y: 136, endPoint x: 129, endPoint y: 144, distance: 55.6
click at [129, 144] on tr "1 Thùng DÂU 0 kg 0 0" at bounding box center [235, 144] width 430 height 23
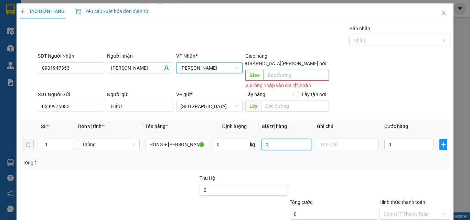
click at [287, 139] on input "0" at bounding box center [286, 144] width 50 height 11
click at [405, 139] on input "0" at bounding box center [409, 144] width 50 height 11
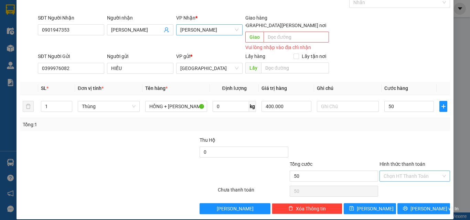
click at [401, 171] on input "Hình thức thanh toán" at bounding box center [411, 176] width 57 height 10
click at [402, 182] on div "Tại văn phòng" at bounding box center [411, 183] width 62 height 8
click at [231, 23] on input "[GEOGRAPHIC_DATA][PERSON_NAME] nơi" at bounding box center [229, 25] width 5 height 5
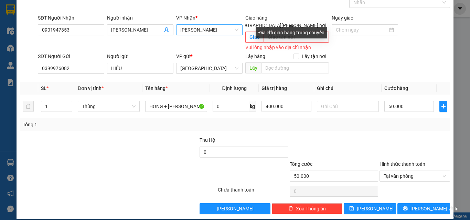
click at [231, 23] on input "[GEOGRAPHIC_DATA][PERSON_NAME] nơi" at bounding box center [229, 25] width 5 height 5
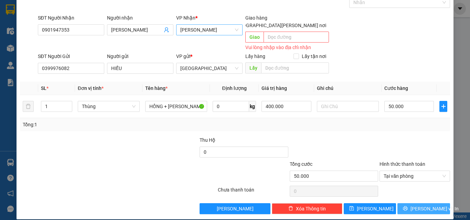
drag, startPoint x: 413, startPoint y: 203, endPoint x: 418, endPoint y: 200, distance: 5.8
click at [414, 205] on span "[PERSON_NAME] và In" at bounding box center [434, 209] width 48 height 8
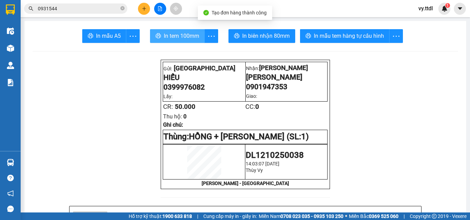
click at [183, 35] on span "In tem 100mm" at bounding box center [181, 36] width 35 height 9
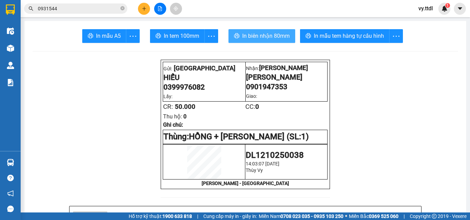
click at [269, 33] on span "In biên nhận 80mm" at bounding box center [265, 36] width 47 height 9
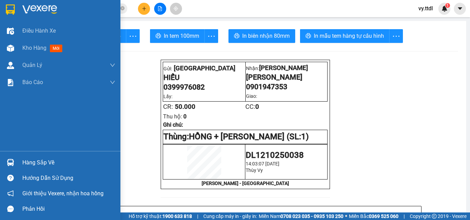
click at [6, 7] on img at bounding box center [10, 9] width 9 height 10
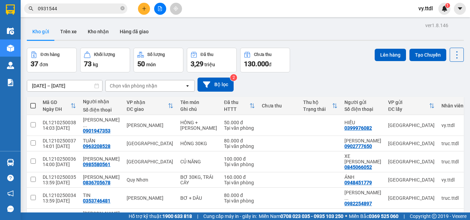
click at [34, 103] on span at bounding box center [33, 106] width 6 height 6
click at [33, 102] on input "checkbox" at bounding box center [33, 102] width 0 height 0
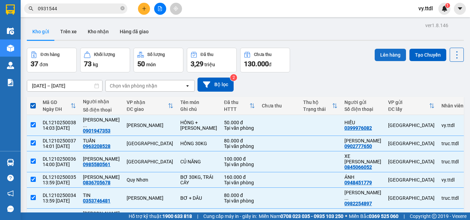
click at [384, 50] on button "Lên hàng" at bounding box center [389, 55] width 31 height 12
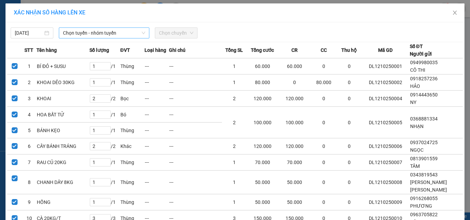
click at [99, 34] on span "Chọn tuyến - nhóm tuyến" at bounding box center [104, 33] width 82 height 10
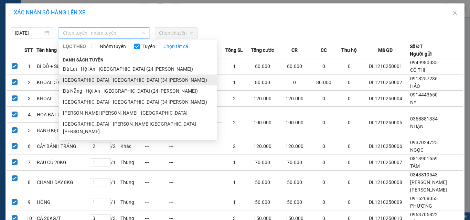
drag, startPoint x: 90, startPoint y: 81, endPoint x: 159, endPoint y: 51, distance: 74.8
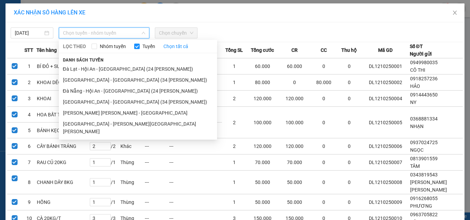
click at [90, 81] on li "Đà Lạt - Đà Nẵng (34 Phòng)" at bounding box center [138, 80] width 158 height 11
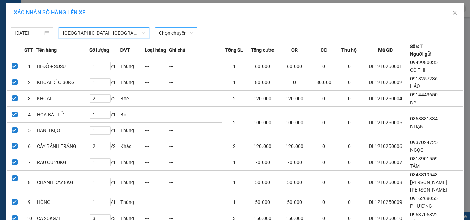
click at [180, 31] on span "Chọn chuyến" at bounding box center [176, 33] width 34 height 10
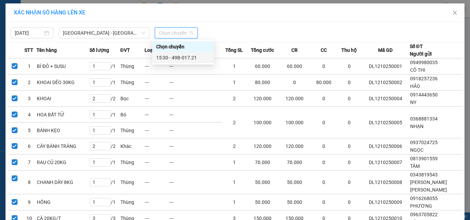
click at [190, 61] on div "15:30 - 49B-017.21" at bounding box center [183, 58] width 54 height 8
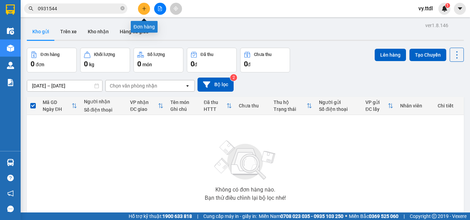
click at [142, 8] on icon "plus" at bounding box center [144, 8] width 5 height 5
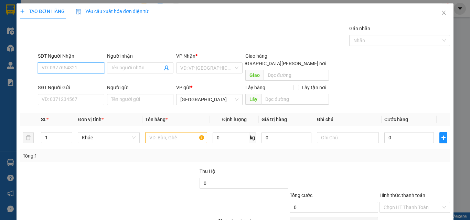
click at [85, 68] on input "SĐT Người Nhận" at bounding box center [71, 68] width 66 height 11
click at [85, 68] on input "284" at bounding box center [71, 68] width 66 height 11
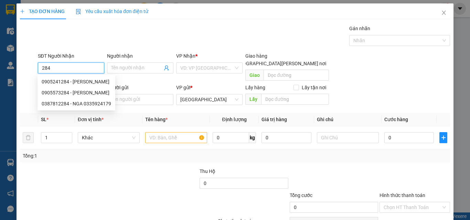
click at [85, 68] on input "284" at bounding box center [71, 68] width 66 height 11
click at [89, 81] on div "0905241284 - VŨ JOLYMART" at bounding box center [76, 82] width 69 height 8
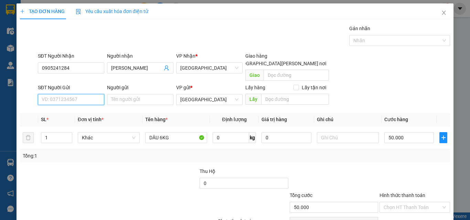
click at [94, 94] on input "SĐT Người Gửi" at bounding box center [71, 99] width 66 height 11
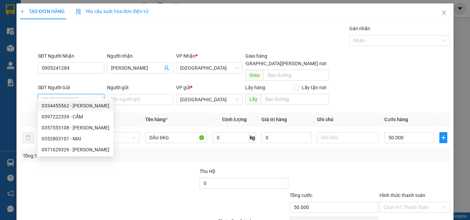
click at [91, 105] on div "0334455562 - KHÁNH" at bounding box center [76, 106] width 68 height 8
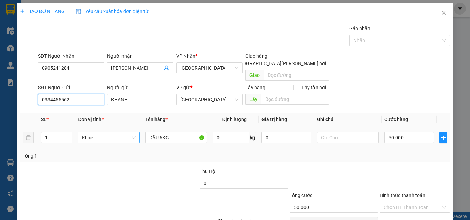
click at [115, 133] on span "Khác" at bounding box center [109, 138] width 54 height 10
click at [111, 143] on div "Thùng" at bounding box center [107, 144] width 53 height 8
click at [402, 132] on input "50.000" at bounding box center [409, 137] width 50 height 11
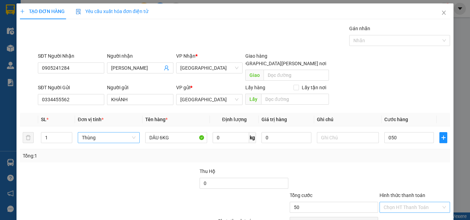
click at [397, 203] on input "Hình thức thanh toán" at bounding box center [411, 208] width 57 height 10
click at [400, 210] on div "Tại văn phòng" at bounding box center [411, 214] width 62 height 8
drag, startPoint x: 408, startPoint y: 198, endPoint x: 380, endPoint y: 193, distance: 28.5
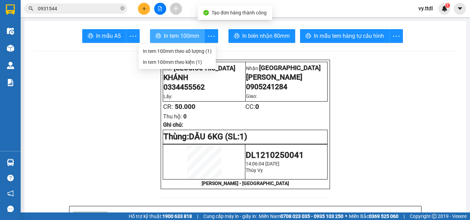
click at [187, 40] on span "In tem 100mm" at bounding box center [181, 36] width 35 height 9
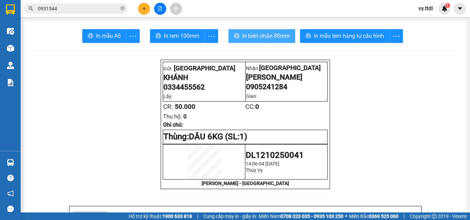
click at [272, 32] on span "In biên nhận 80mm" at bounding box center [265, 36] width 47 height 9
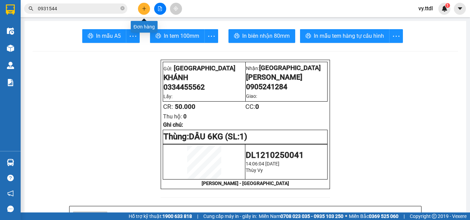
click at [144, 12] on button at bounding box center [144, 9] width 12 height 12
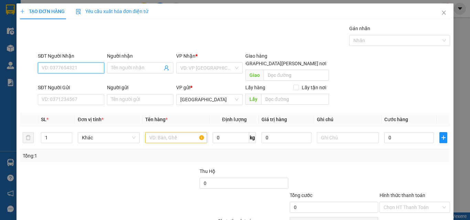
click at [90, 69] on input "SĐT Người Nhận" at bounding box center [71, 68] width 66 height 11
click at [94, 82] on div "0395068435 - BÌNH BẮC" at bounding box center [81, 82] width 78 height 8
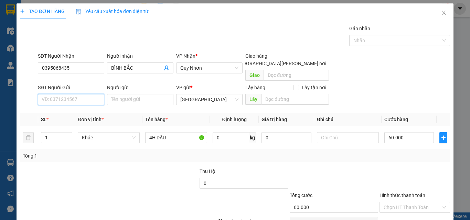
click at [90, 96] on input "SĐT Người Gửi" at bounding box center [71, 99] width 66 height 11
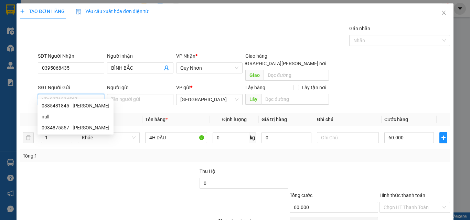
click at [90, 94] on input "SĐT Người Gửi" at bounding box center [71, 99] width 66 height 11
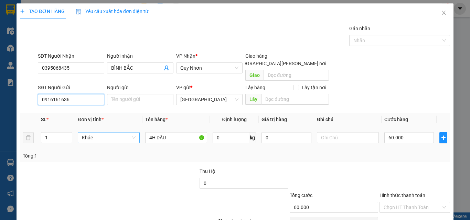
click at [100, 133] on span "Khác" at bounding box center [109, 138] width 54 height 10
click at [46, 94] on input "0916161636" at bounding box center [71, 99] width 66 height 11
click at [50, 94] on input "0916161636" at bounding box center [71, 99] width 66 height 11
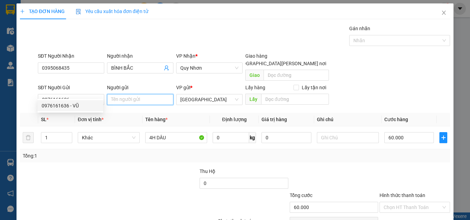
click at [123, 95] on input "Người gửi" at bounding box center [140, 99] width 66 height 11
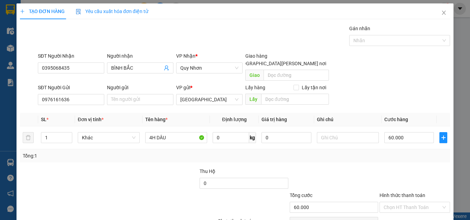
click at [93, 102] on div "Transit Pickup Surcharge Ids Transit Deliver Surcharge Ids Transit Deliver Surc…" at bounding box center [235, 135] width 430 height 221
click at [87, 94] on input "0976161636" at bounding box center [71, 99] width 66 height 11
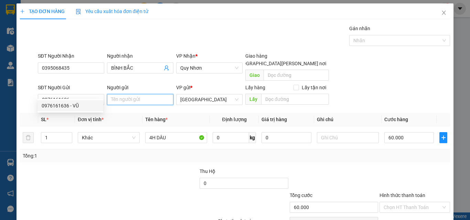
click at [128, 94] on input "Người gửi" at bounding box center [140, 99] width 66 height 11
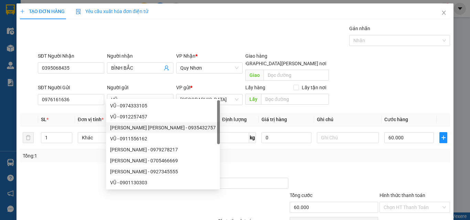
click at [211, 150] on div "Tổng: 1" at bounding box center [235, 156] width 430 height 13
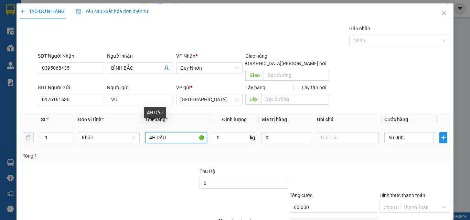
drag, startPoint x: 186, startPoint y: 130, endPoint x: 0, endPoint y: 149, distance: 187.0
click at [0, 149] on div "TẠO ĐƠN HÀNG Yêu cầu xuất hóa đơn điện tử Transit Pickup Surcharge Ids Transit …" at bounding box center [235, 110] width 470 height 220
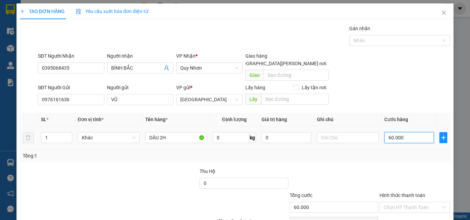
click at [408, 132] on input "60.000" at bounding box center [409, 137] width 50 height 11
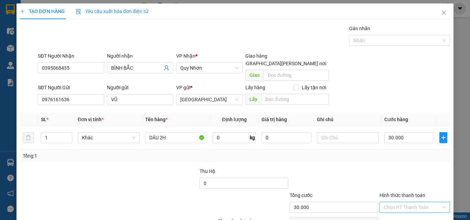
click at [407, 203] on input "Hình thức thanh toán" at bounding box center [411, 208] width 57 height 10
click at [411, 210] on div "Tại văn phòng" at bounding box center [411, 214] width 62 height 8
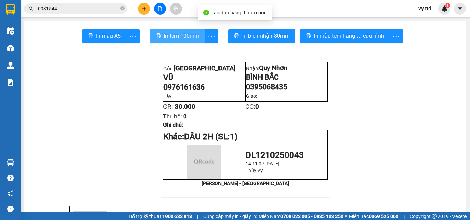
click at [174, 36] on span "In tem 100mm" at bounding box center [181, 36] width 35 height 9
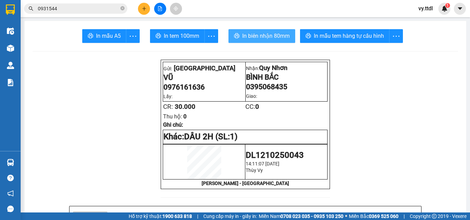
click at [270, 36] on span "In biên nhận 80mm" at bounding box center [265, 36] width 47 height 9
click at [142, 8] on button at bounding box center [144, 9] width 12 height 12
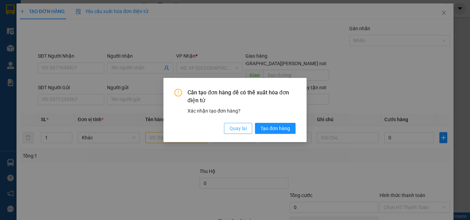
click at [235, 127] on span "Quay lại" at bounding box center [237, 129] width 17 height 8
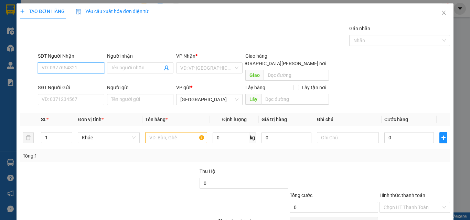
click at [77, 68] on input "SĐT Người Nhận" at bounding box center [71, 68] width 66 height 11
click at [87, 67] on input "848" at bounding box center [71, 68] width 66 height 11
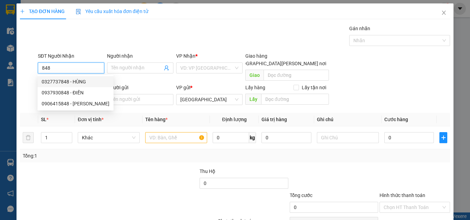
click at [87, 81] on div "0327737848 - HÙNG" at bounding box center [76, 82] width 68 height 8
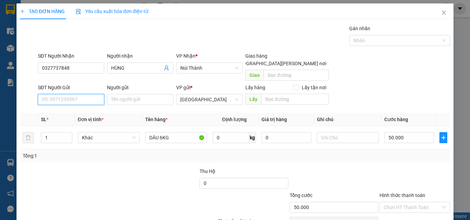
click at [88, 94] on input "SĐT Người Gửi" at bounding box center [71, 99] width 66 height 11
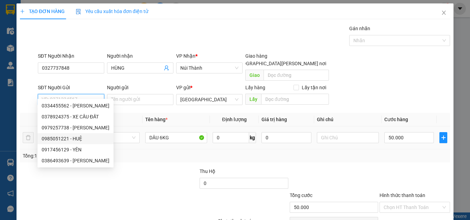
drag, startPoint x: 83, startPoint y: 139, endPoint x: 88, endPoint y: 138, distance: 4.6
click at [83, 140] on div "0985051221 - HUỆ" at bounding box center [76, 139] width 68 height 8
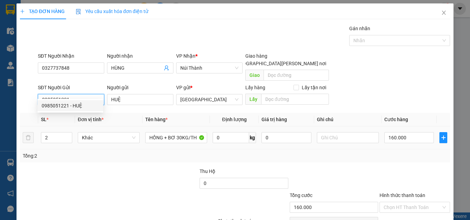
click at [103, 133] on span "Khác" at bounding box center [109, 138] width 54 height 10
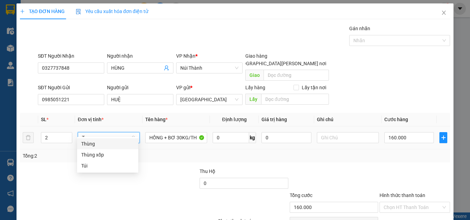
click at [91, 146] on div "Thùng" at bounding box center [107, 144] width 53 height 8
click at [66, 138] on span "down" at bounding box center [68, 140] width 4 height 4
click at [68, 137] on span "Decrease Value" at bounding box center [68, 140] width 8 height 6
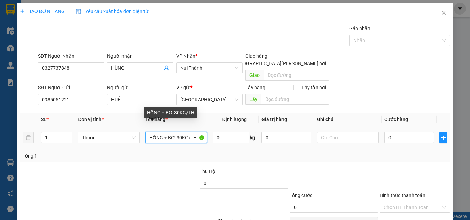
drag, startPoint x: 150, startPoint y: 128, endPoint x: 381, endPoint y: 112, distance: 231.6
click at [380, 113] on table "SL * Đơn vị tính * Tên hàng * Định lượng Giá trị hàng Ghi chú Cước hàng 1 Thùng…" at bounding box center [235, 131] width 430 height 36
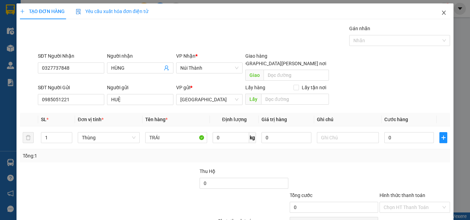
click at [442, 14] on icon "close" at bounding box center [444, 13] width 4 height 4
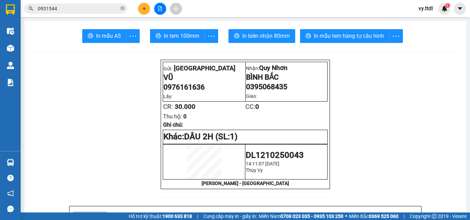
click at [143, 8] on icon "plus" at bounding box center [144, 8] width 5 height 5
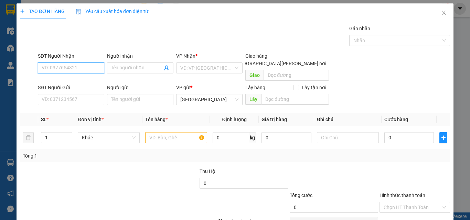
click at [79, 64] on input "SĐT Người Nhận" at bounding box center [71, 68] width 66 height 11
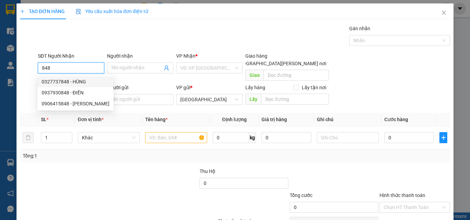
click at [77, 82] on div "0327737848 - HÙNG" at bounding box center [76, 82] width 68 height 8
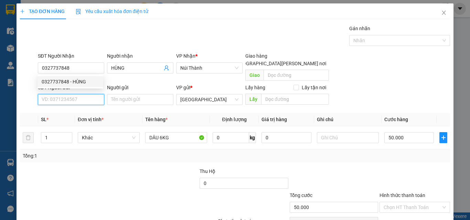
click at [77, 94] on input "SĐT Người Gửi" at bounding box center [71, 99] width 66 height 11
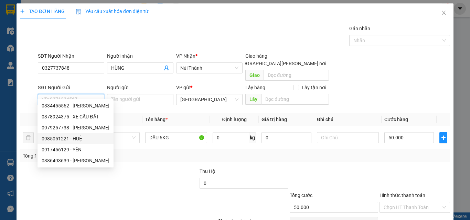
click at [90, 138] on div "0985051221 - HUỆ" at bounding box center [76, 139] width 68 height 8
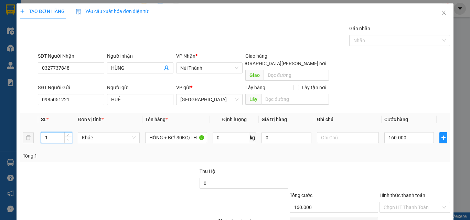
click at [68, 139] on icon "down" at bounding box center [68, 140] width 2 height 2
click at [90, 131] on div "Khác" at bounding box center [109, 138] width 62 height 14
click at [92, 134] on span "Khác" at bounding box center [109, 138] width 54 height 10
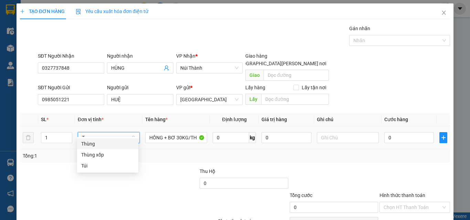
drag, startPoint x: 96, startPoint y: 148, endPoint x: 141, endPoint y: 141, distance: 45.9
click at [108, 146] on div "Thùng" at bounding box center [107, 144] width 53 height 8
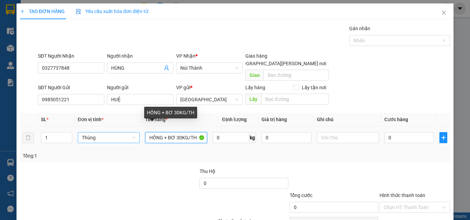
drag, startPoint x: 146, startPoint y: 130, endPoint x: 425, endPoint y: 107, distance: 280.2
click at [411, 113] on table "SL * Đơn vị tính * Tên hàng * Định lượng Giá trị hàng Ghi chú Cước hàng 1 Thùng…" at bounding box center [235, 131] width 430 height 36
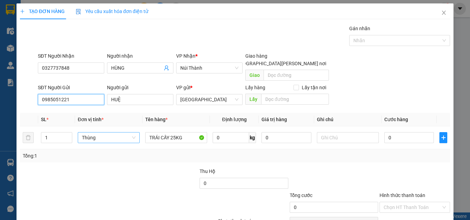
drag, startPoint x: 88, startPoint y: 89, endPoint x: 0, endPoint y: 87, distance: 88.1
click at [0, 87] on div "TẠO ĐƠN HÀNG Yêu cầu xuất hóa đơn điện tử Transit Pickup Surcharge Ids Transit …" at bounding box center [235, 110] width 470 height 220
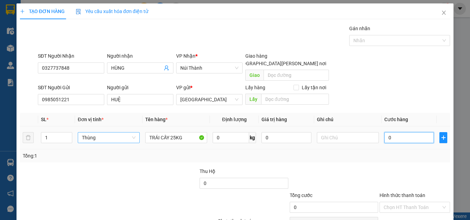
click at [402, 132] on input "0" at bounding box center [409, 137] width 50 height 11
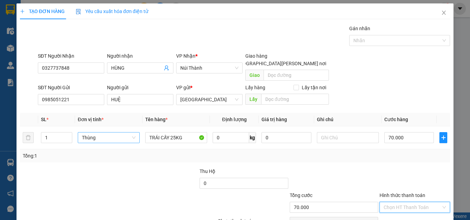
click at [419, 203] on input "Hình thức thanh toán" at bounding box center [411, 208] width 57 height 10
click at [418, 210] on div "Tại văn phòng" at bounding box center [411, 214] width 62 height 8
drag, startPoint x: 428, startPoint y: 201, endPoint x: 385, endPoint y: 181, distance: 46.9
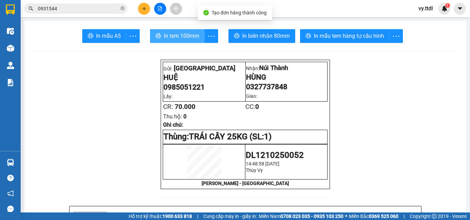
click at [189, 37] on span "In tem 100mm" at bounding box center [181, 36] width 35 height 9
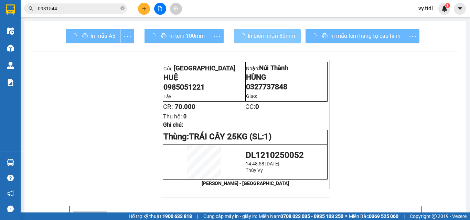
click at [281, 39] on span "In biên nhận 80mm" at bounding box center [271, 36] width 47 height 9
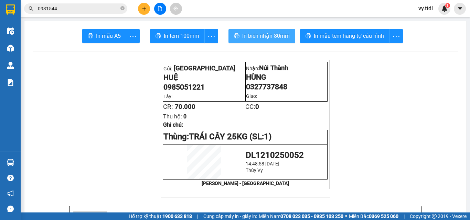
click at [269, 39] on span "In biên nhận 80mm" at bounding box center [265, 36] width 47 height 9
click at [143, 9] on icon "plus" at bounding box center [144, 8] width 5 height 5
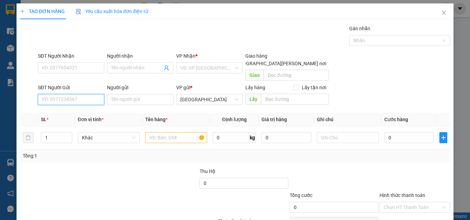
click at [88, 94] on input "SĐT Người Gửi" at bounding box center [71, 99] width 66 height 11
click at [91, 105] on div "0911840228 - KHÁNH" at bounding box center [70, 106] width 57 height 8
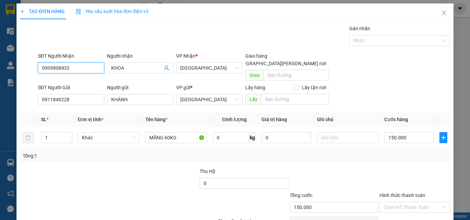
drag, startPoint x: 88, startPoint y: 71, endPoint x: 0, endPoint y: 84, distance: 88.9
click at [0, 84] on div "TẠO ĐƠN HÀNG Yêu cầu xuất hóa đơn điện tử Transit Pickup Surcharge Ids Transit …" at bounding box center [235, 110] width 470 height 220
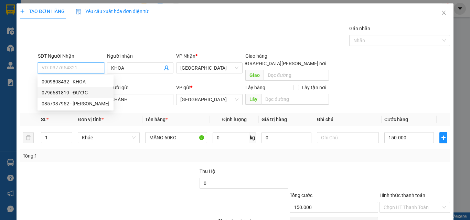
drag, startPoint x: 90, startPoint y: 84, endPoint x: 89, endPoint y: 91, distance: 7.6
click at [89, 91] on div "0909808432 - KHOA 0796681819 - ĐƯỢC 0857937952 - CHÁNH" at bounding box center [75, 92] width 76 height 33
click at [89, 91] on div "0796681819 - ĐƯỢC" at bounding box center [76, 93] width 68 height 8
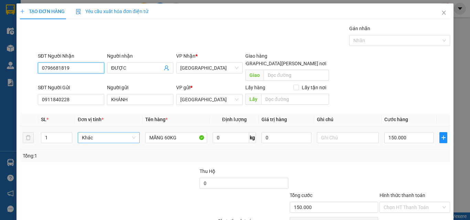
click at [120, 133] on span "Khác" at bounding box center [109, 138] width 54 height 10
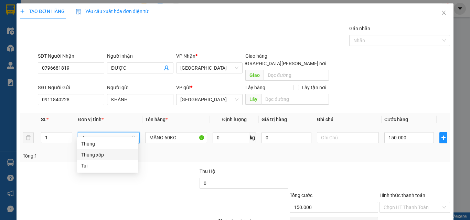
drag, startPoint x: 108, startPoint y: 153, endPoint x: 167, endPoint y: 144, distance: 59.1
click at [109, 153] on div "Thùng xốp" at bounding box center [107, 155] width 53 height 8
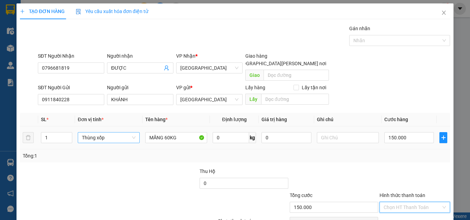
click at [420, 203] on input "Hình thức thanh toán" at bounding box center [411, 208] width 57 height 10
click at [405, 132] on input "0" at bounding box center [409, 137] width 50 height 11
click at [427, 195] on div "Transit Pickup Surcharge Ids Transit Deliver Surcharge Ids Transit Deliver Surc…" at bounding box center [235, 135] width 430 height 221
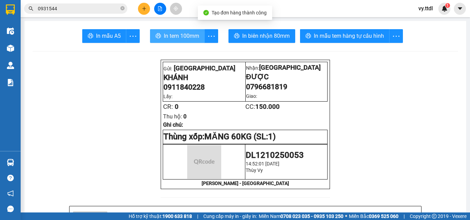
click at [195, 35] on span "In tem 100mm" at bounding box center [181, 36] width 35 height 9
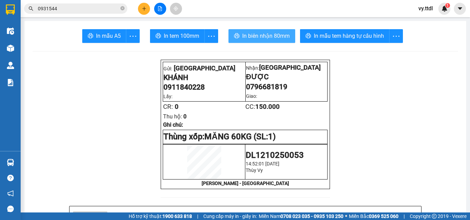
click at [265, 36] on span "In biên nhận 80mm" at bounding box center [265, 36] width 47 height 9
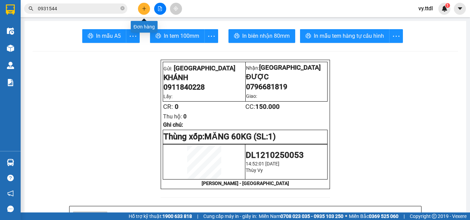
click at [149, 5] on button at bounding box center [144, 9] width 12 height 12
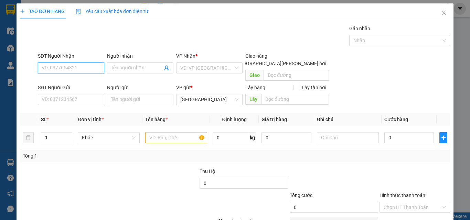
click at [98, 72] on input "SĐT Người Nhận" at bounding box center [71, 68] width 66 height 11
click at [85, 68] on input "SĐT Người Nhận" at bounding box center [71, 68] width 66 height 11
click at [94, 79] on div "0906436718 - KIM LIÊN" at bounding box center [76, 82] width 68 height 8
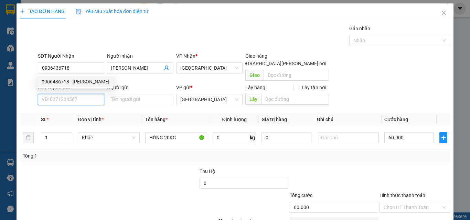
click at [90, 94] on input "SĐT Người Gửi" at bounding box center [71, 99] width 66 height 11
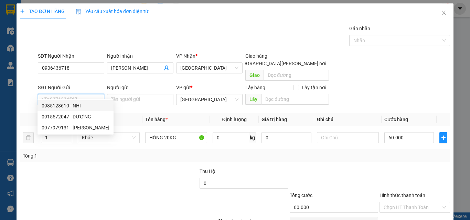
click at [90, 102] on div "0985128610 - NHI" at bounding box center [76, 106] width 68 height 8
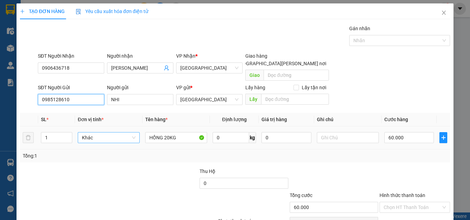
click at [121, 134] on span "Khác" at bounding box center [109, 138] width 54 height 10
click at [118, 139] on div "Thùng" at bounding box center [107, 144] width 61 height 11
click at [410, 132] on input "60.000" at bounding box center [409, 137] width 50 height 11
click at [403, 152] on div "Tổng: 1" at bounding box center [235, 156] width 424 height 8
drag, startPoint x: 407, startPoint y: 169, endPoint x: 411, endPoint y: 174, distance: 6.4
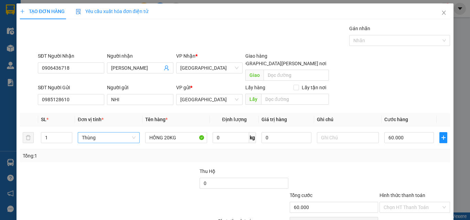
click at [407, 203] on input "Hình thức thanh toán" at bounding box center [411, 208] width 57 height 10
click at [412, 210] on div "Tại văn phòng" at bounding box center [411, 214] width 62 height 8
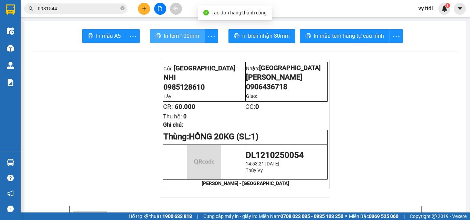
click at [173, 36] on span "In tem 100mm" at bounding box center [181, 36] width 35 height 9
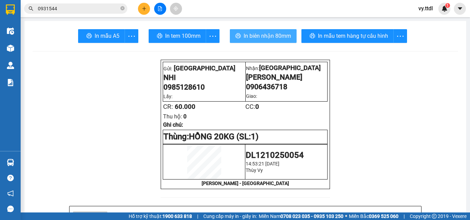
click at [270, 33] on span "In biên nhận 80mm" at bounding box center [266, 36] width 47 height 9
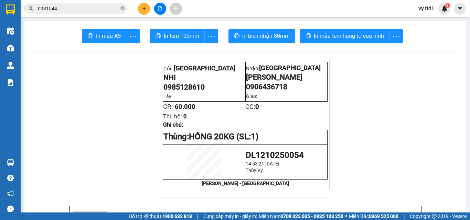
click at [150, 5] on div at bounding box center [160, 9] width 52 height 12
click at [151, 5] on div at bounding box center [160, 9] width 52 height 12
click at [145, 7] on icon "plus" at bounding box center [144, 8] width 5 height 5
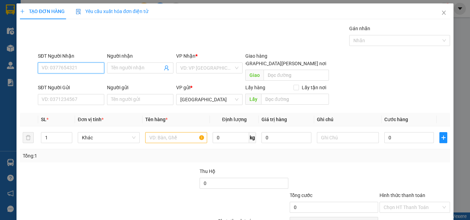
click at [74, 65] on input "SĐT Người Nhận" at bounding box center [71, 68] width 66 height 11
click at [89, 68] on input "678" at bounding box center [71, 68] width 66 height 11
click at [87, 78] on div "0836705678 - MAI PHƯƠNG" at bounding box center [76, 82] width 68 height 8
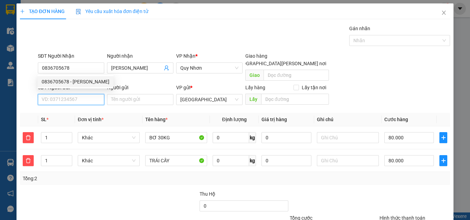
click at [88, 94] on input "SĐT Người Gửi" at bounding box center [71, 99] width 66 height 11
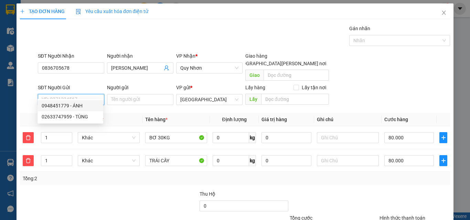
click at [85, 105] on div "0948451779 - ÁNH" at bounding box center [70, 106] width 57 height 8
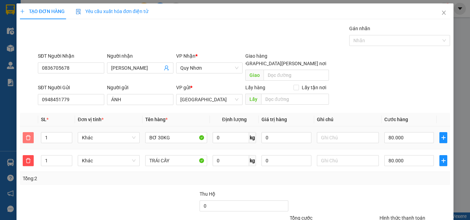
click at [31, 135] on icon "delete" at bounding box center [28, 138] width 6 height 6
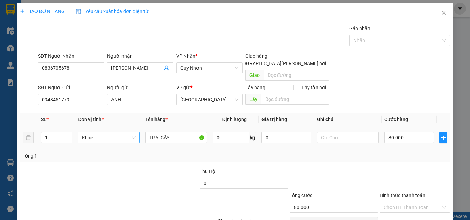
click at [92, 133] on span "Khác" at bounding box center [109, 138] width 54 height 10
drag, startPoint x: 91, startPoint y: 145, endPoint x: 160, endPoint y: 138, distance: 68.5
click at [97, 145] on div "Thùng" at bounding box center [107, 144] width 53 height 8
drag, startPoint x: 178, startPoint y: 128, endPoint x: 0, endPoint y: 144, distance: 178.5
click at [0, 144] on div "TẠO ĐƠN HÀNG Yêu cầu xuất hóa đơn điện tử Transit Pickup Surcharge Ids Transit …" at bounding box center [235, 110] width 470 height 220
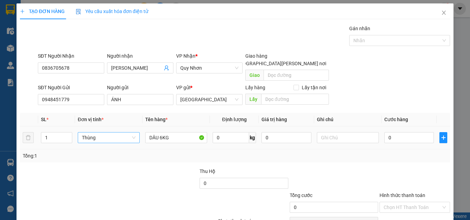
click at [407, 136] on div "0" at bounding box center [409, 138] width 50 height 14
click at [407, 134] on input "0" at bounding box center [409, 137] width 50 height 11
click at [403, 203] on input "Hình thức thanh toán" at bounding box center [411, 208] width 57 height 10
drag, startPoint x: 405, startPoint y: 182, endPoint x: 422, endPoint y: 206, distance: 29.4
click at [406, 210] on div "Tại văn phòng" at bounding box center [411, 214] width 62 height 8
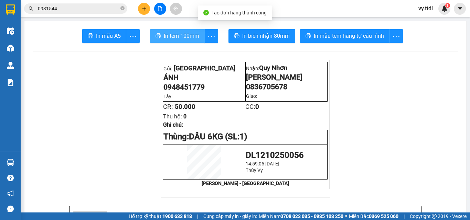
click at [194, 37] on span "In tem 100mm" at bounding box center [181, 36] width 35 height 9
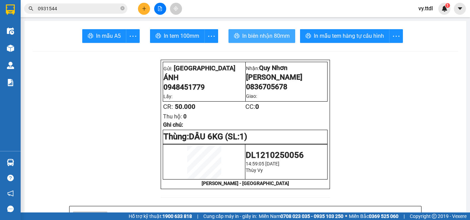
click at [274, 36] on span "In biên nhận 80mm" at bounding box center [265, 36] width 47 height 9
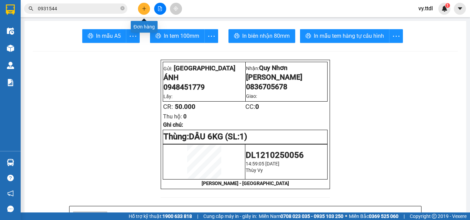
click at [142, 7] on icon "plus" at bounding box center [144, 8] width 5 height 5
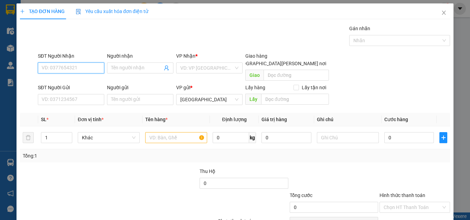
click at [86, 70] on input "SĐT Người Nhận" at bounding box center [71, 68] width 66 height 11
click at [86, 70] on input "434" at bounding box center [71, 68] width 66 height 11
click at [86, 79] on div "0977962434 - THÚY" at bounding box center [70, 82] width 57 height 8
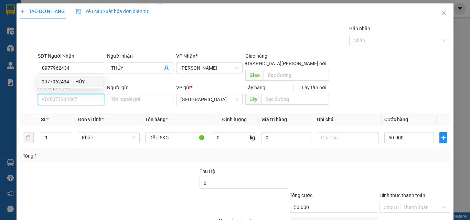
click at [85, 94] on input "SĐT Người Gửi" at bounding box center [71, 99] width 66 height 11
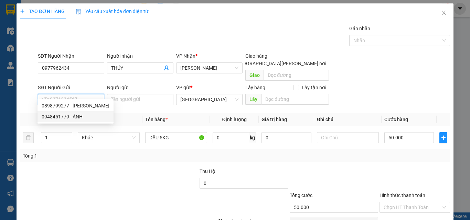
click at [86, 115] on div "0948451779 - ÁNH" at bounding box center [76, 117] width 68 height 8
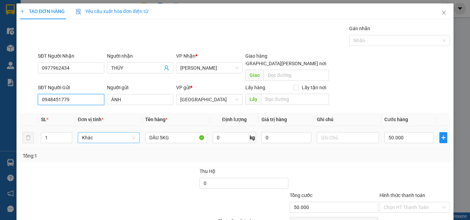
click at [92, 133] on span "Khác" at bounding box center [109, 138] width 54 height 10
drag, startPoint x: 98, startPoint y: 142, endPoint x: 146, endPoint y: 139, distance: 48.6
click at [105, 142] on div "Thùng" at bounding box center [107, 144] width 53 height 8
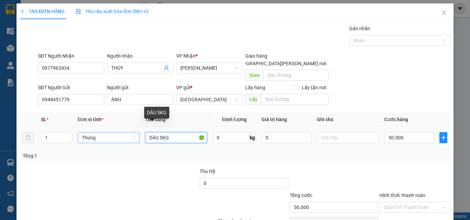
click at [161, 132] on input "DÂU 5KG" at bounding box center [176, 137] width 62 height 11
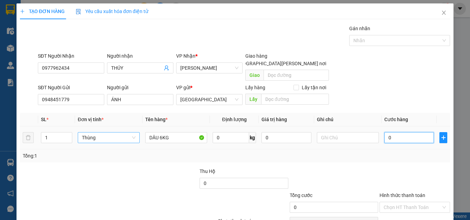
click at [409, 133] on input "0" at bounding box center [409, 137] width 50 height 11
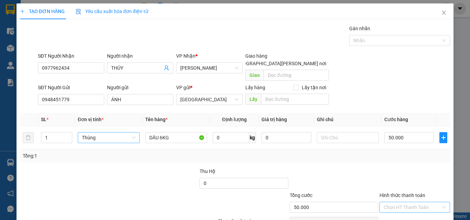
click at [417, 203] on input "Hình thức thanh toán" at bounding box center [411, 208] width 57 height 10
click at [415, 210] on div "Tại văn phòng" at bounding box center [411, 214] width 62 height 8
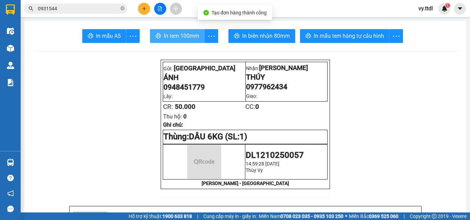
click at [174, 35] on span "In tem 100mm" at bounding box center [181, 36] width 35 height 9
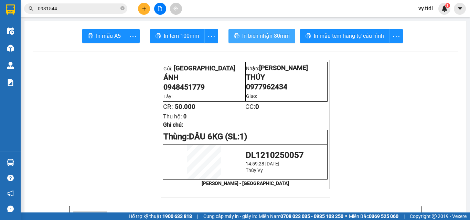
click at [285, 32] on span "In biên nhận 80mm" at bounding box center [265, 36] width 47 height 9
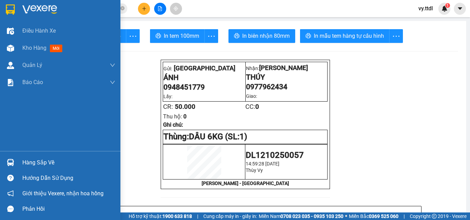
click at [15, 9] on img at bounding box center [10, 9] width 9 height 10
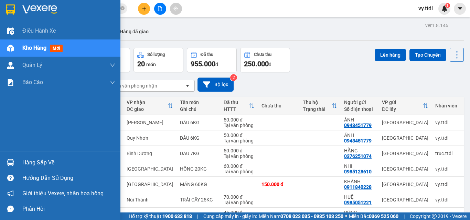
click at [14, 4] on img at bounding box center [10, 9] width 9 height 10
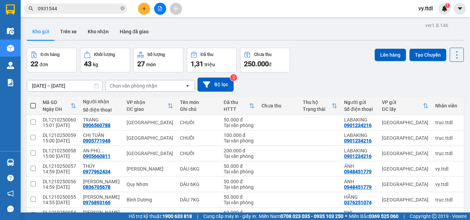
click at [32, 103] on span at bounding box center [33, 106] width 6 height 6
click at [33, 102] on input "checkbox" at bounding box center [33, 102] width 0 height 0
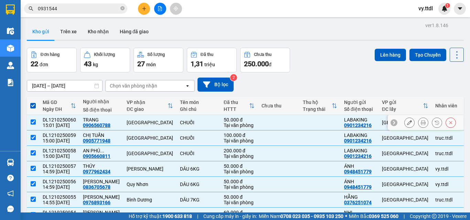
click at [36, 115] on td at bounding box center [33, 122] width 12 height 15
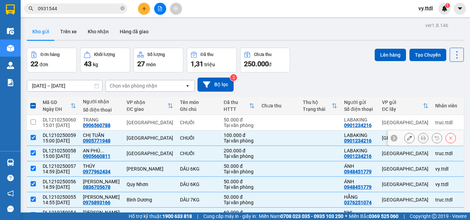
click at [35, 135] on input "checkbox" at bounding box center [33, 137] width 5 height 5
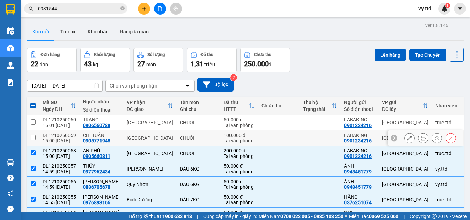
click at [33, 134] on td at bounding box center [33, 138] width 12 height 15
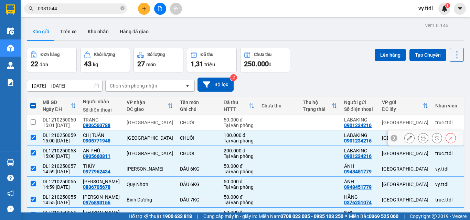
drag, startPoint x: 35, startPoint y: 125, endPoint x: 33, endPoint y: 137, distance: 11.9
click at [35, 131] on td at bounding box center [33, 138] width 12 height 15
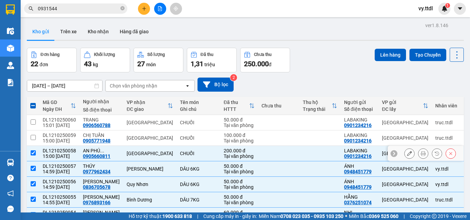
drag, startPoint x: 32, startPoint y: 143, endPoint x: 70, endPoint y: 138, distance: 38.6
click at [33, 151] on input "checkbox" at bounding box center [33, 153] width 5 height 5
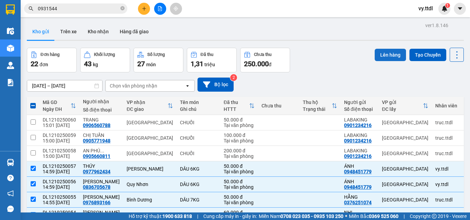
click at [392, 54] on button "Lên hàng" at bounding box center [389, 55] width 31 height 12
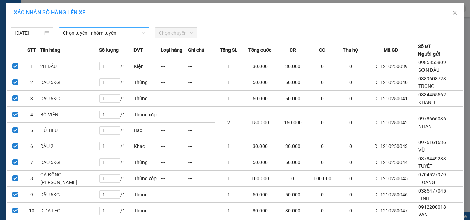
click at [100, 35] on span "Chọn tuyến - nhóm tuyến" at bounding box center [104, 33] width 82 height 10
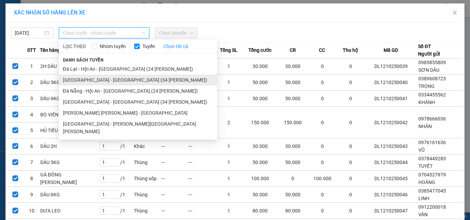
click at [94, 81] on li "Đà Lạt - Đà Nẵng (34 Phòng)" at bounding box center [138, 80] width 158 height 11
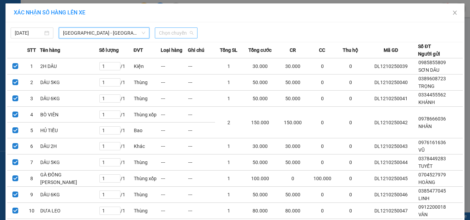
click at [168, 34] on span "Chọn chuyến" at bounding box center [176, 33] width 34 height 10
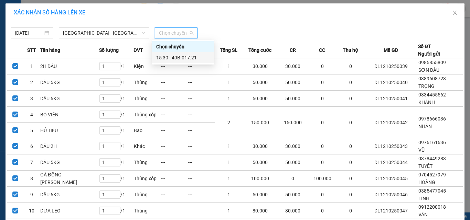
click at [181, 58] on div "15:30 - 49B-017.21" at bounding box center [183, 58] width 54 height 8
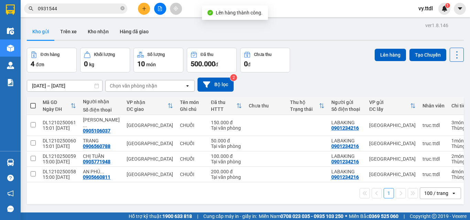
click at [330, 65] on div "Đơn hàng 4 đơn Khối lượng 0 kg Số lượng 10 món Đã thu 500.000 đ Chưa thu 0 đ Lê…" at bounding box center [245, 60] width 437 height 25
drag, startPoint x: 348, startPoint y: 60, endPoint x: 328, endPoint y: 60, distance: 19.6
click at [336, 60] on div "Đơn hàng 4 đơn Khối lượng 0 kg Số lượng 10 món Đã thu 500.000 đ Chưa thu 0 đ Lê…" at bounding box center [245, 60] width 437 height 25
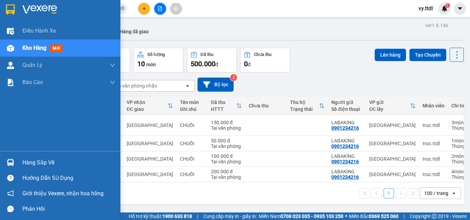
click at [18, 15] on div at bounding box center [60, 11] width 120 height 22
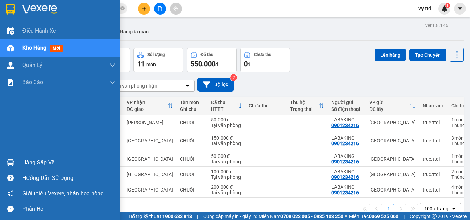
click at [15, 9] on img at bounding box center [10, 9] width 9 height 10
click at [13, 10] on img at bounding box center [10, 9] width 9 height 10
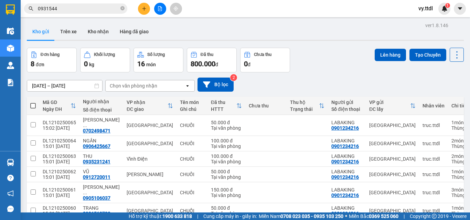
click at [323, 61] on div "Đơn hàng 8 đơn Khối lượng 0 kg Số lượng 16 món Đã thu 800.000 đ Chưa thu 0 đ Lê…" at bounding box center [245, 60] width 437 height 25
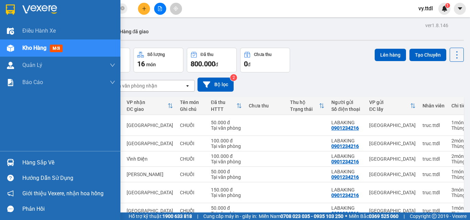
click at [8, 13] on img at bounding box center [10, 9] width 9 height 10
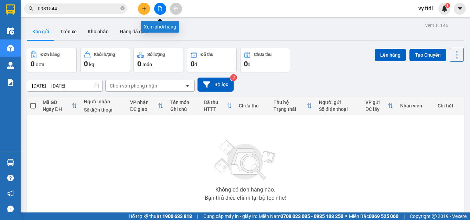
click at [162, 10] on button at bounding box center [160, 9] width 12 height 12
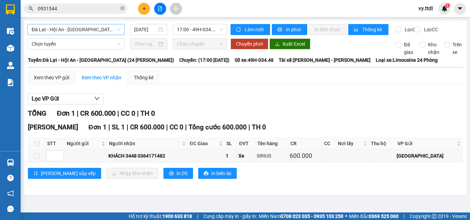
click at [77, 29] on span "Đà Lạt - Hội An - Đà Nẵng (24 Phòng)" at bounding box center [76, 29] width 89 height 10
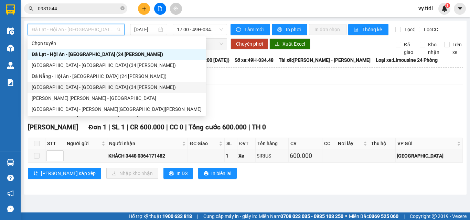
click at [67, 86] on div "Đà Nẵng - Đà Lạt (34 Phòng)" at bounding box center [117, 88] width 170 height 8
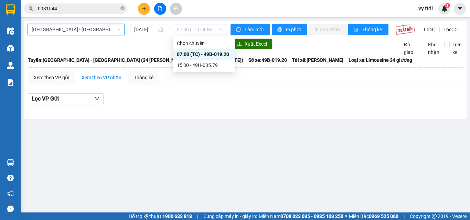
click at [195, 30] on span "07:00 (TC) - 49B-019.20" at bounding box center [200, 29] width 46 height 10
click at [199, 63] on div "15:30 - 49H-035.79" at bounding box center [204, 66] width 54 height 8
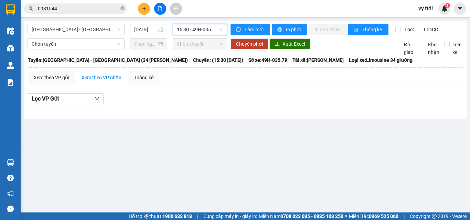
click at [149, 10] on button at bounding box center [144, 9] width 12 height 12
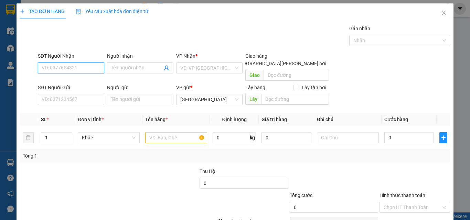
click at [90, 67] on input "SĐT Người Nhận" at bounding box center [71, 68] width 66 height 11
click at [91, 68] on input "668" at bounding box center [71, 68] width 66 height 11
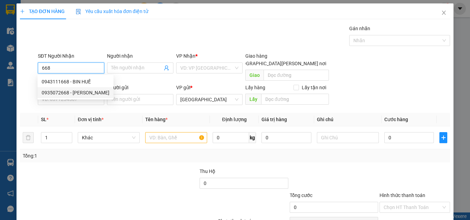
click at [88, 91] on div "0935072668 - THẢO" at bounding box center [76, 93] width 68 height 8
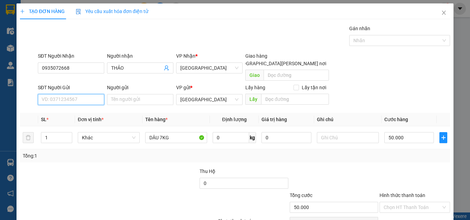
click at [88, 94] on input "SĐT Người Gửi" at bounding box center [71, 99] width 66 height 11
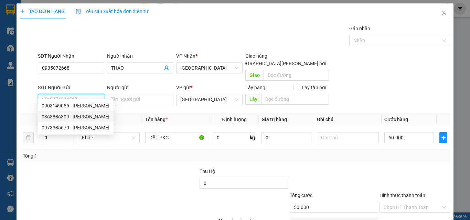
click at [81, 118] on div "0368886809 - KHANH" at bounding box center [76, 117] width 68 height 8
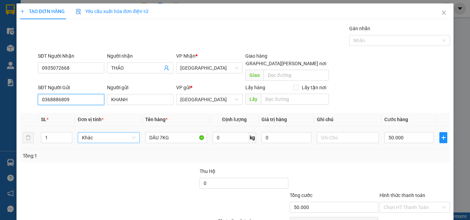
click at [115, 133] on span "Khác" at bounding box center [109, 138] width 54 height 10
click at [112, 144] on div "Thùng" at bounding box center [107, 144] width 53 height 8
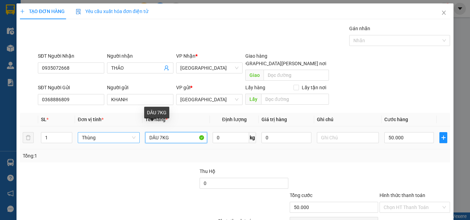
click at [162, 132] on input "DÂU 7KG" at bounding box center [176, 137] width 62 height 11
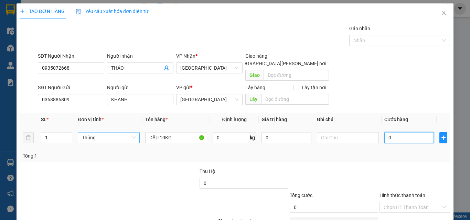
click at [396, 132] on input "0" at bounding box center [409, 137] width 50 height 11
click at [388, 168] on div at bounding box center [415, 180] width 72 height 24
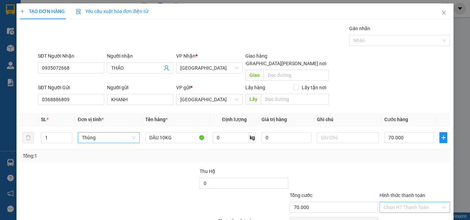
click at [413, 203] on input "Hình thức thanh toán" at bounding box center [411, 208] width 57 height 10
click at [420, 210] on div "Tại văn phòng" at bounding box center [411, 214] width 62 height 8
click at [417, 195] on div "Transit Pickup Surcharge Ids Transit Deliver Surcharge Ids Transit Deliver Surc…" at bounding box center [235, 135] width 430 height 221
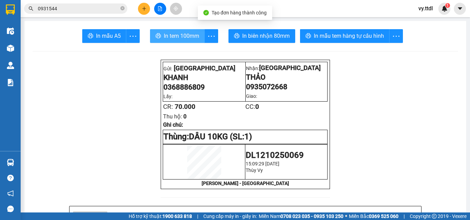
click at [180, 39] on span "In tem 100mm" at bounding box center [181, 36] width 35 height 9
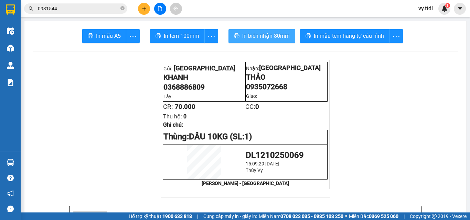
click at [278, 38] on span "In biên nhận 80mm" at bounding box center [265, 36] width 47 height 9
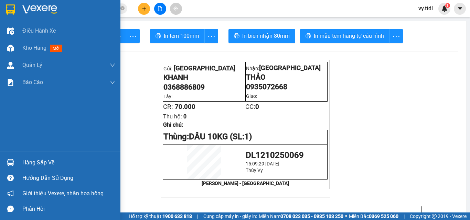
click at [20, 11] on div at bounding box center [60, 11] width 120 height 22
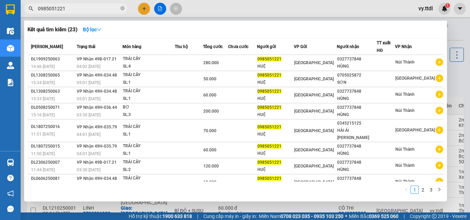
type input "0985051221"
click at [145, 14] on div at bounding box center [235, 110] width 470 height 220
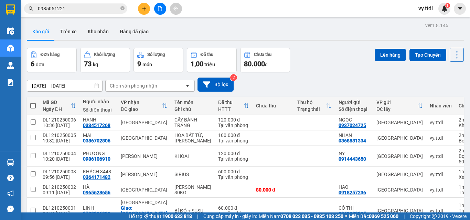
click at [151, 10] on div at bounding box center [160, 9] width 52 height 12
click at [144, 8] on icon "plus" at bounding box center [144, 8] width 5 height 5
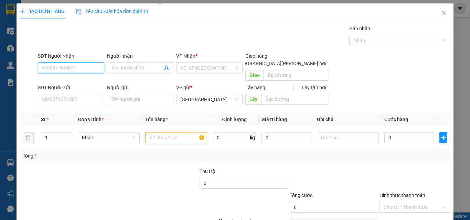
click at [98, 72] on input "SĐT Người Nhận" at bounding box center [71, 68] width 66 height 11
type input "240"
click at [87, 69] on input "240" at bounding box center [71, 68] width 66 height 11
drag, startPoint x: 86, startPoint y: 70, endPoint x: 0, endPoint y: 73, distance: 85.7
click at [0, 73] on div "TẠO ĐƠN HÀNG Yêu cầu xuất [PERSON_NAME] điện tử Transit Pickup Surcharge Ids Tr…" at bounding box center [235, 110] width 470 height 220
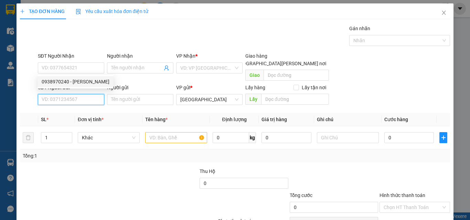
drag, startPoint x: 88, startPoint y: 90, endPoint x: 92, endPoint y: 89, distance: 4.1
click at [90, 94] on input "SĐT Người Gửi" at bounding box center [71, 99] width 66 height 11
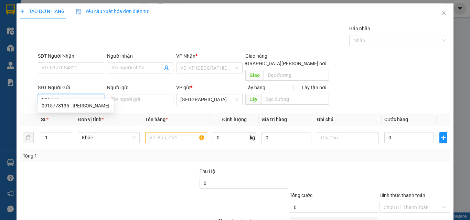
type input "0915778"
click at [74, 104] on div "0915778135 - [PERSON_NAME]" at bounding box center [76, 106] width 68 height 8
type input "0707380412"
type input "NHUNG"
type input "0915778135"
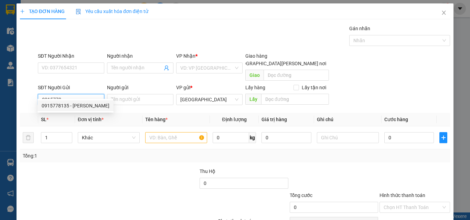
type input "HUY"
type input "260.000"
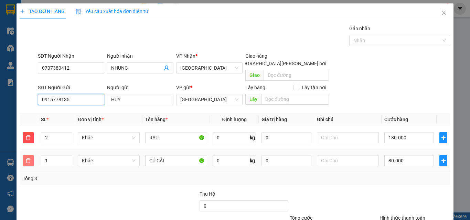
type input "0915778135"
click at [30, 158] on icon "delete" at bounding box center [28, 161] width 6 height 6
type input "180.000"
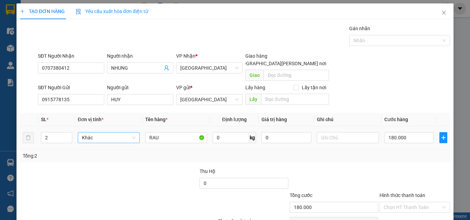
click at [99, 133] on span "Khác" at bounding box center [109, 138] width 54 height 10
type input "t"
click at [98, 144] on div "Thùng" at bounding box center [107, 144] width 53 height 8
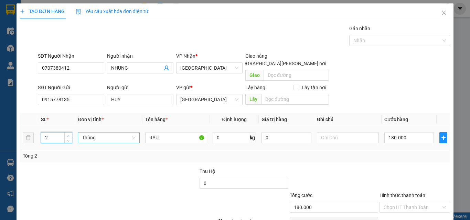
click at [70, 134] on span "up" at bounding box center [68, 136] width 4 height 4
type input "0"
type input "3"
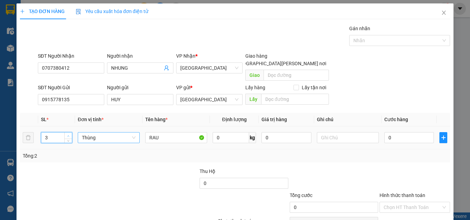
click at [68, 135] on icon "up" at bounding box center [68, 136] width 2 height 2
type input "240"
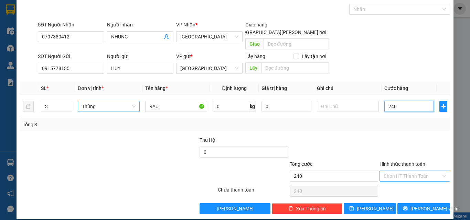
type input "240"
click at [410, 171] on input "Hình thức thanh toán" at bounding box center [411, 176] width 57 height 10
type input "240.000"
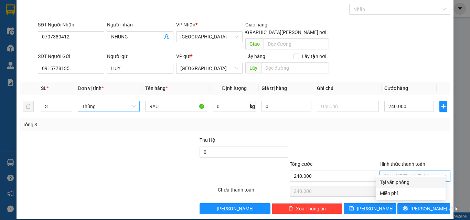
click at [410, 180] on div "Tại văn phòng" at bounding box center [411, 183] width 62 height 8
type input "0"
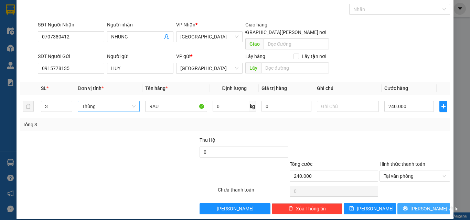
click at [424, 205] on span "[PERSON_NAME] và In" at bounding box center [434, 209] width 48 height 8
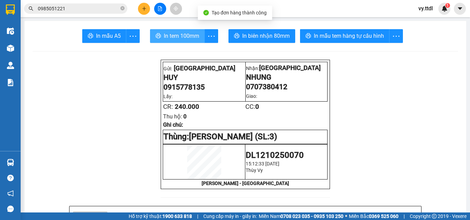
click at [181, 34] on span "In tem 100mm" at bounding box center [181, 36] width 35 height 9
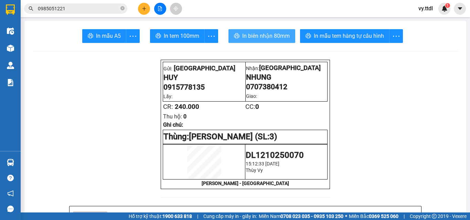
click at [275, 36] on span "In biên nhận 80mm" at bounding box center [265, 36] width 47 height 9
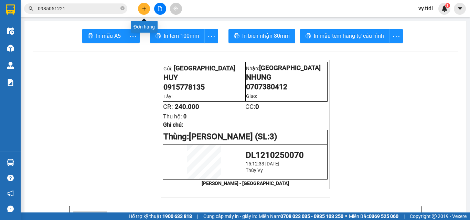
click at [149, 11] on button at bounding box center [144, 9] width 12 height 12
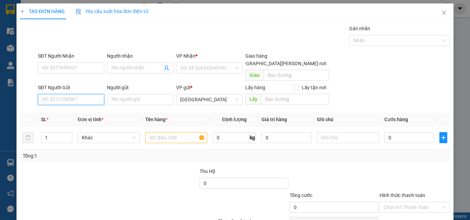
click at [91, 94] on input "SĐT Người Gửi" at bounding box center [71, 99] width 66 height 11
type input "135"
click at [94, 94] on input "135" at bounding box center [71, 99] width 66 height 11
click at [96, 94] on input "135" at bounding box center [71, 99] width 66 height 11
click at [94, 94] on input "135" at bounding box center [71, 99] width 66 height 11
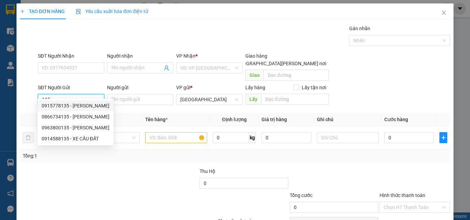
click at [91, 103] on div "0915778135 - [PERSON_NAME]" at bounding box center [76, 106] width 68 height 8
type input "0707380412"
type input "NHUNG"
type input "0915778135"
type input "HUY"
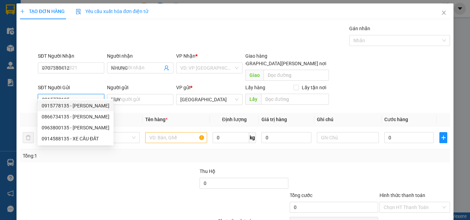
type input "240.000"
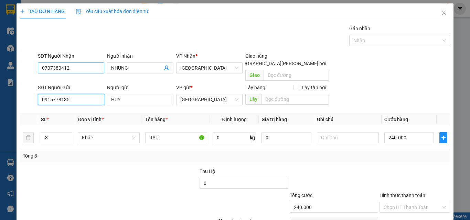
type input "0915778135"
click at [90, 69] on input "0707380412" at bounding box center [71, 68] width 66 height 11
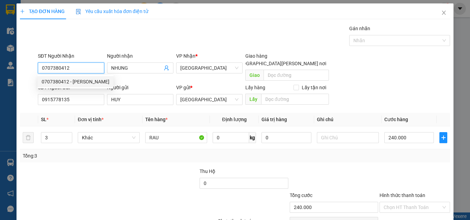
click at [89, 80] on div "0707380412 - [PERSON_NAME]" at bounding box center [76, 82] width 68 height 8
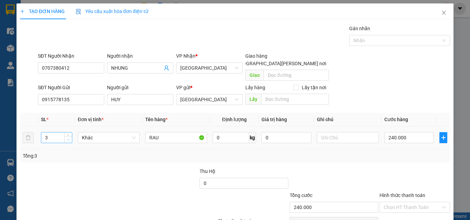
type input "2"
click at [68, 140] on icon "down" at bounding box center [68, 140] width 2 height 1
click at [85, 133] on span "Khác" at bounding box center [109, 138] width 54 height 10
type input "0"
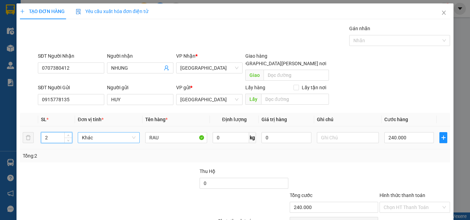
type input "t"
type input "0"
drag, startPoint x: 98, startPoint y: 146, endPoint x: 144, endPoint y: 133, distance: 48.0
click at [103, 143] on div "Thùng" at bounding box center [107, 144] width 53 height 8
click at [420, 133] on input "0" at bounding box center [409, 137] width 50 height 11
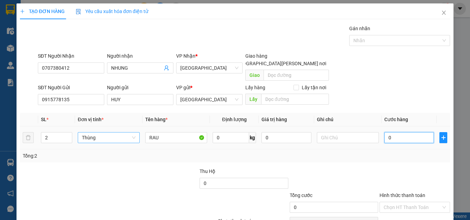
type input "1"
type input "14"
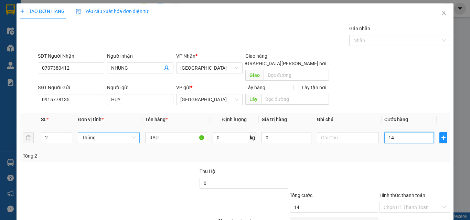
type input "140"
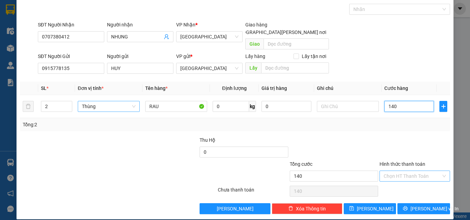
type input "140"
click at [402, 171] on input "Hình thức thanh toán" at bounding box center [411, 176] width 57 height 10
type input "140.000"
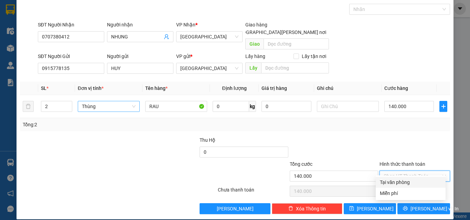
click at [404, 181] on div "Tại văn phòng" at bounding box center [411, 183] width 62 height 8
type input "0"
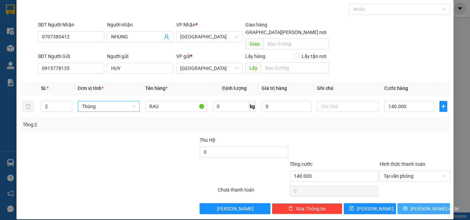
click at [415, 205] on span "[PERSON_NAME] và In" at bounding box center [434, 209] width 48 height 8
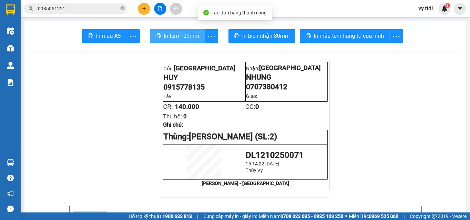
click at [199, 41] on button "In tem 100mm" at bounding box center [177, 36] width 55 height 14
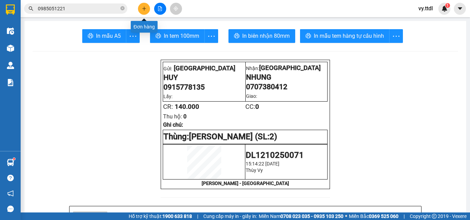
click at [144, 9] on icon "plus" at bounding box center [144, 8] width 5 height 5
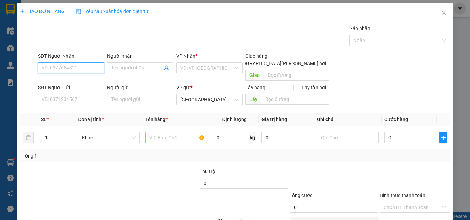
click at [97, 70] on input "SĐT Người Nhận" at bounding box center [71, 68] width 66 height 11
click at [93, 65] on input "3623" at bounding box center [71, 68] width 66 height 11
click at [86, 80] on div "0932403623 - HẢO" at bounding box center [70, 82] width 57 height 8
type input "0932403623"
type input "HẢO"
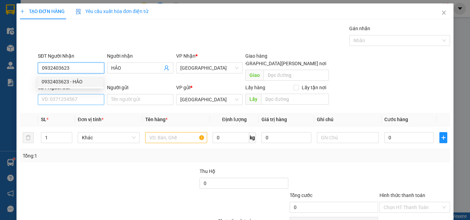
type input "50.000"
type input "0932403623"
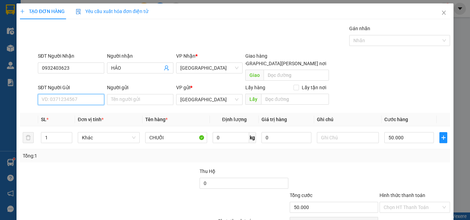
click at [85, 94] on input "SĐT Người Gửi" at bounding box center [71, 99] width 66 height 11
click at [86, 115] on div "0862127870 - TÙNG" at bounding box center [70, 117] width 57 height 8
type input "0862127870"
type input "TÙNG"
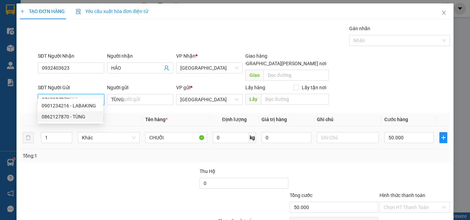
type input "100.000"
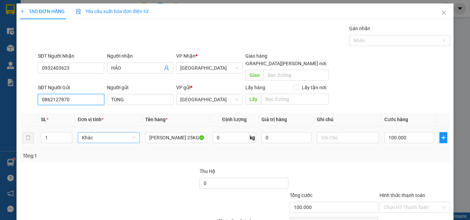
click at [99, 133] on span "Khác" at bounding box center [109, 138] width 54 height 10
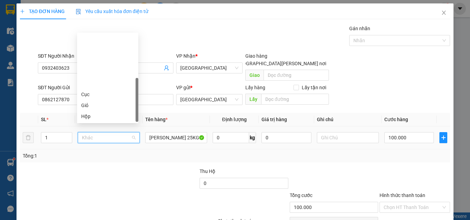
type input "T"
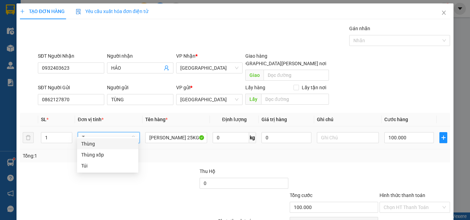
drag, startPoint x: 100, startPoint y: 141, endPoint x: 128, endPoint y: 140, distance: 28.5
click at [102, 141] on div "Thùng" at bounding box center [107, 144] width 53 height 8
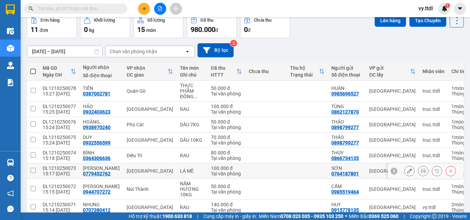
scroll to position [69, 0]
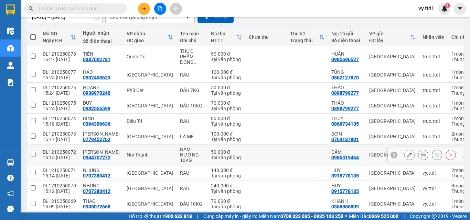
click at [407, 155] on icon at bounding box center [409, 155] width 5 height 5
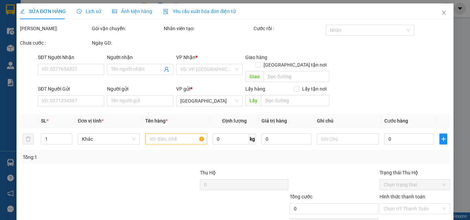
type input "0944707272"
type input "TRẦN TY"
type input "0985519464"
type input "CẨM"
type input "50.000"
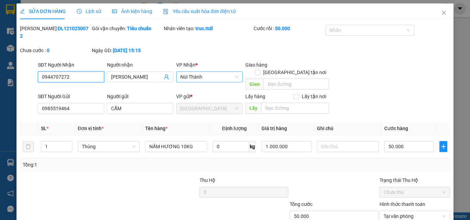
click at [197, 72] on span "Núi Thành" at bounding box center [209, 77] width 58 height 10
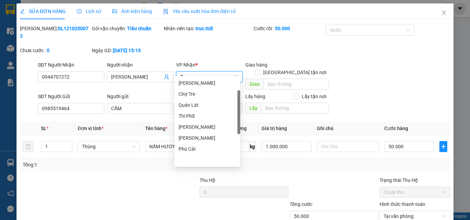
scroll to position [22, 0]
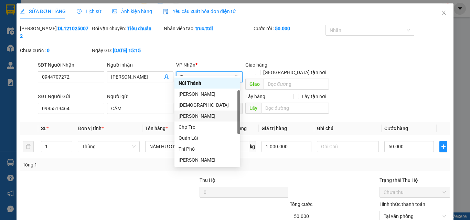
type input "TA"
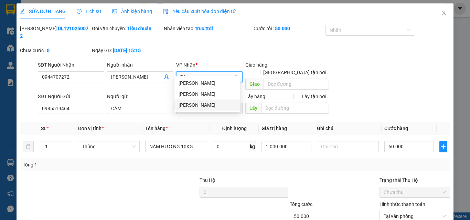
click at [208, 102] on div "Tam Kỳ" at bounding box center [206, 105] width 57 height 8
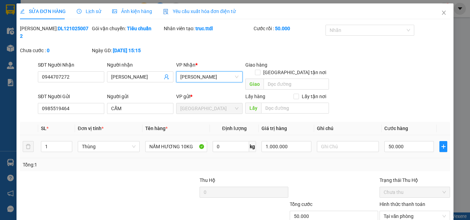
scroll to position [33, 0]
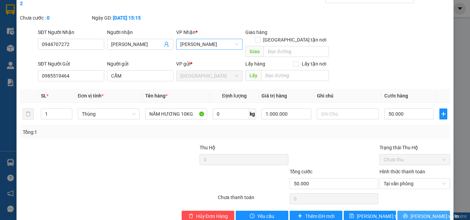
click at [421, 213] on span "[PERSON_NAME] và In" at bounding box center [434, 217] width 48 height 8
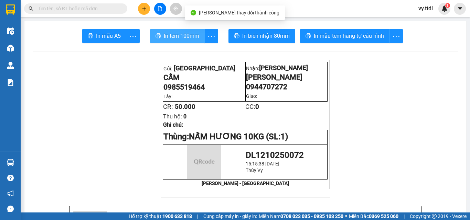
click at [184, 32] on span "In tem 100mm" at bounding box center [181, 36] width 35 height 9
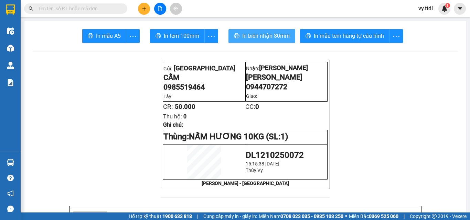
click at [275, 30] on button "In biên nhận 80mm" at bounding box center [261, 36] width 67 height 14
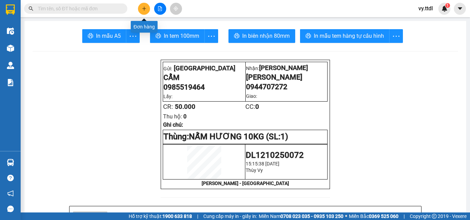
click at [147, 12] on button at bounding box center [144, 9] width 12 height 12
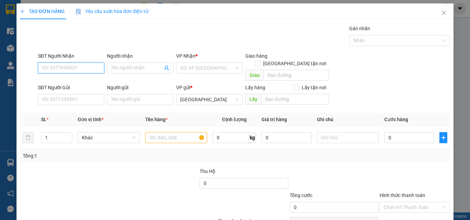
click at [90, 67] on input "SĐT Người Nhận" at bounding box center [71, 68] width 66 height 11
click at [90, 70] on input "402" at bounding box center [71, 68] width 66 height 11
click at [90, 77] on div "0935520402 - ĐẠT" at bounding box center [70, 81] width 66 height 11
type input "0935520402"
type input "ĐẠT"
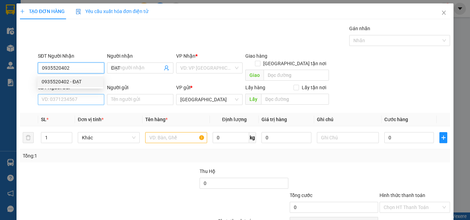
type input "100.000"
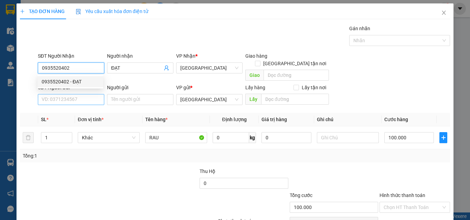
type input "0935520402"
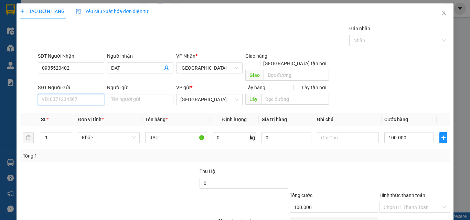
click at [89, 94] on input "SĐT Người Gửi" at bounding box center [71, 99] width 66 height 11
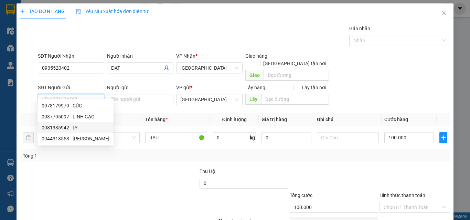
click at [78, 127] on div "0981335942 - LY" at bounding box center [76, 128] width 68 height 8
type input "0981335942"
type input "LY"
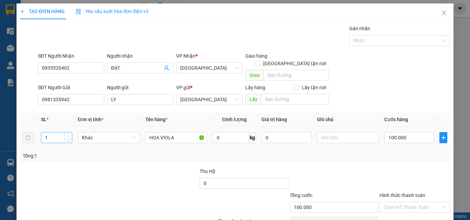
type input "2"
click at [65, 133] on span "Increase Value" at bounding box center [68, 136] width 8 height 6
click at [95, 133] on span "Khác" at bounding box center [109, 138] width 54 height 10
type input "0"
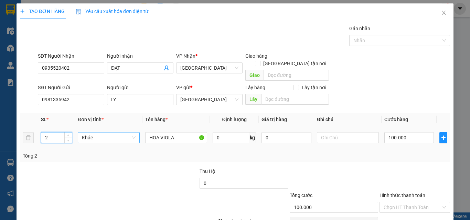
type input "T"
type input "0"
click at [97, 144] on div "Thùng" at bounding box center [107, 144] width 53 height 8
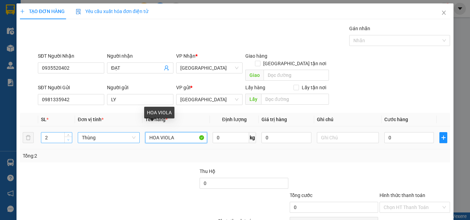
drag, startPoint x: 181, startPoint y: 129, endPoint x: 66, endPoint y: 131, distance: 114.9
click at [68, 131] on tr "2 Thùng HOA VIOLA 0 kg 0 0" at bounding box center [235, 138] width 430 height 23
type input "1X +1T HOA VIOLA"
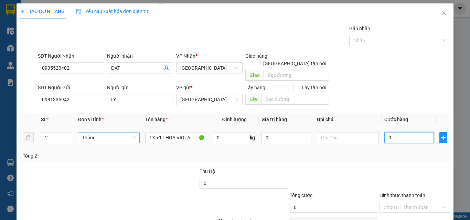
click at [389, 132] on input "0" at bounding box center [409, 137] width 50 height 11
type input "1"
type input "13"
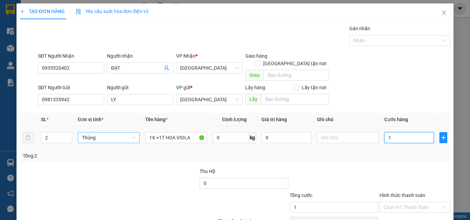
type input "13"
type input "130"
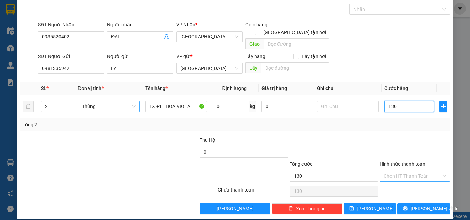
type input "130"
click at [413, 171] on input "Hình thức thanh toán" at bounding box center [411, 176] width 57 height 10
type input "130.000"
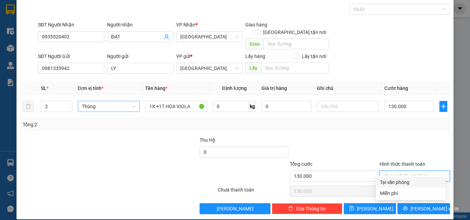
click at [413, 184] on div "Tại văn phòng" at bounding box center [411, 183] width 62 height 8
type input "0"
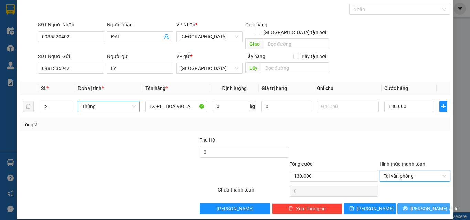
click at [427, 205] on span "[PERSON_NAME] và In" at bounding box center [434, 209] width 48 height 8
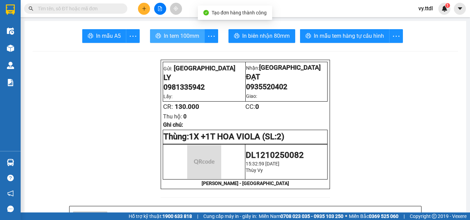
click at [189, 38] on span "In tem 100mm" at bounding box center [181, 36] width 35 height 9
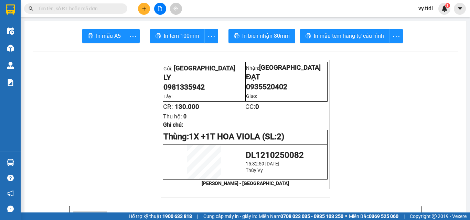
click at [270, 35] on span "In biên nhận 80mm" at bounding box center [265, 36] width 47 height 9
click at [20, 11] on div at bounding box center [10, 11] width 21 height 22
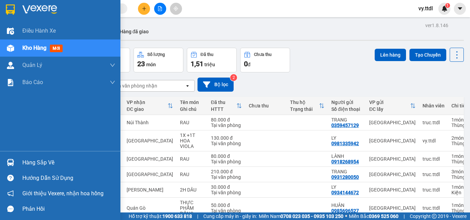
click at [18, 14] on div at bounding box center [60, 11] width 120 height 22
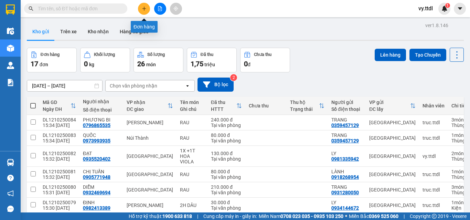
click at [144, 6] on button at bounding box center [144, 9] width 12 height 12
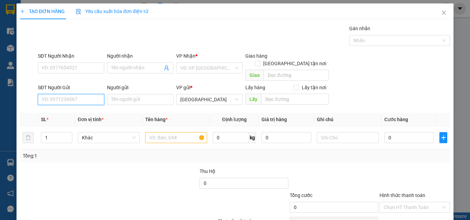
click at [94, 94] on input "SĐT Người Gửi" at bounding box center [71, 99] width 66 height 11
type input "779"
click at [86, 111] on div "0948451779 - ÁNH" at bounding box center [70, 105] width 66 height 11
type input "0977962434"
type input "THÚY"
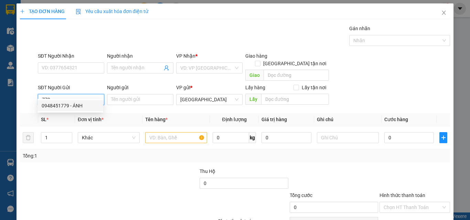
type input "0948451779"
type input "ÁNH"
type input "50.000"
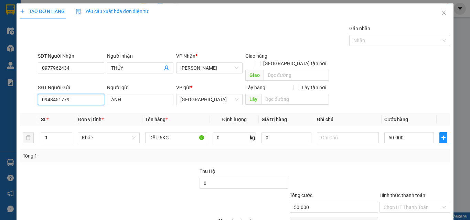
type input "0948451779"
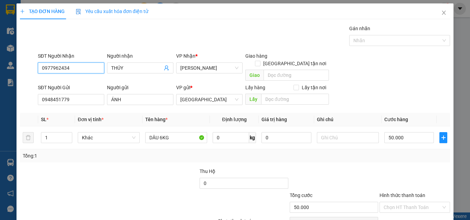
drag, startPoint x: 23, startPoint y: 73, endPoint x: 0, endPoint y: 71, distance: 22.8
click at [0, 71] on div "TẠO ĐƠN HÀNG Yêu cầu xuất hóa đơn điện tử Transit Pickup Surcharge Ids Transit …" at bounding box center [235, 110] width 470 height 220
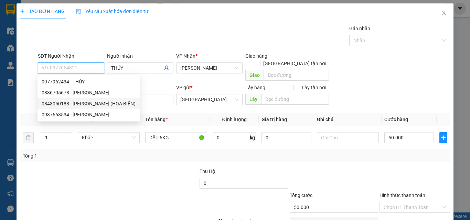
click at [97, 104] on div "0843050188 - ĐẶNG HỔ (HOA BIỂN)" at bounding box center [89, 104] width 94 height 8
type input "0843050188"
type input "ĐẶNG HỔ (HOA BIỂN)"
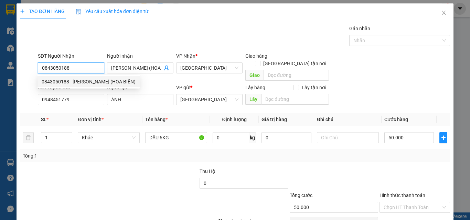
type input "400.000"
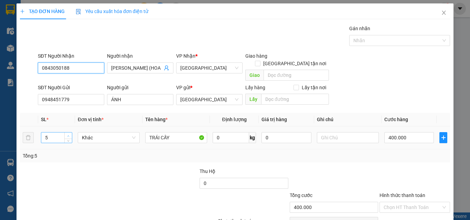
type input "0843050188"
click at [66, 134] on span "up" at bounding box center [68, 136] width 4 height 4
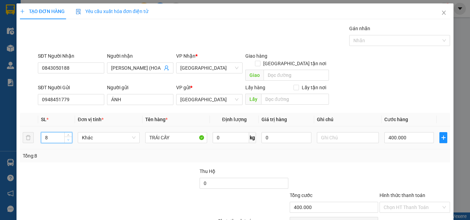
click at [66, 138] on span "down" at bounding box center [68, 140] width 4 height 4
type input "4"
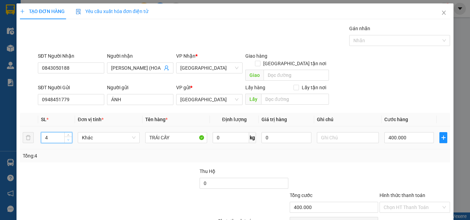
click at [66, 138] on span "down" at bounding box center [68, 140] width 4 height 4
click at [91, 133] on span "Khác" at bounding box center [109, 138] width 54 height 10
type input "0"
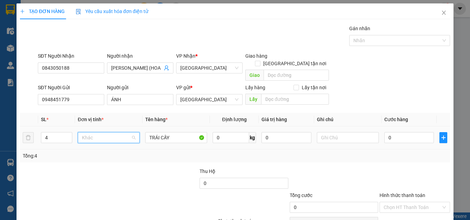
scroll to position [66, 0]
type input "k"
click at [91, 141] on div "Kiện" at bounding box center [107, 144] width 53 height 8
drag, startPoint x: 184, startPoint y: 133, endPoint x: 92, endPoint y: 132, distance: 91.5
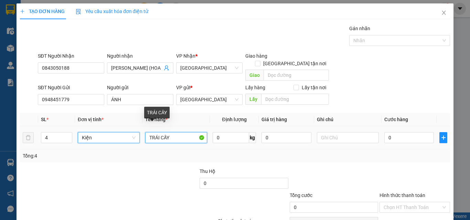
click at [92, 133] on tr "4 Kiện Kiện TRÁI CÂY 0 kg 0 0" at bounding box center [235, 138] width 430 height 23
type input "h"
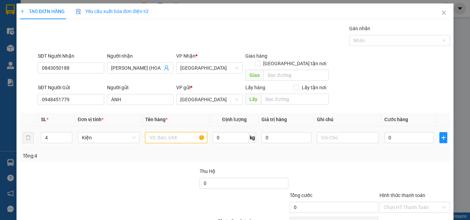
scroll to position [31, 0]
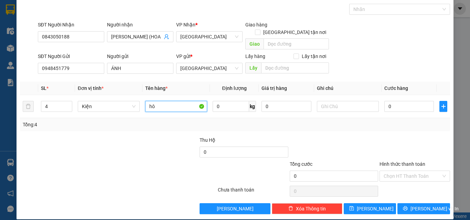
type input "h"
type input "HỒNG 6H"
click at [157, 185] on div at bounding box center [118, 192] width 198 height 14
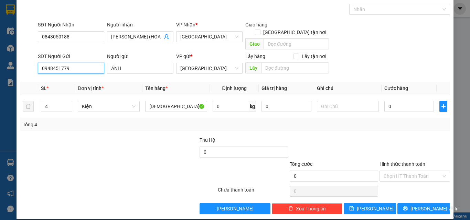
drag, startPoint x: 80, startPoint y: 62, endPoint x: 3, endPoint y: 64, distance: 77.1
click at [3, 64] on div "TẠO ĐƠN HÀNG Yêu cầu xuất hóa đơn điện tử Transit Pickup Surcharge Ids Transit …" at bounding box center [235, 110] width 470 height 220
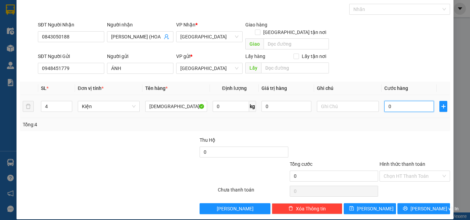
click at [397, 101] on input "0" at bounding box center [409, 106] width 50 height 11
type input "2"
type input "24"
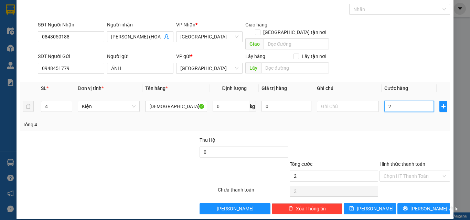
type input "24"
type input "240"
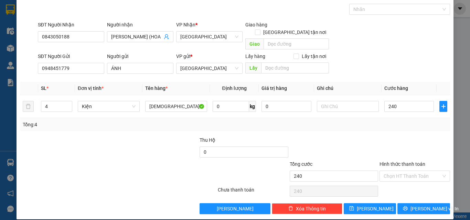
type input "240.000"
click at [407, 121] on div "Tổng: 4" at bounding box center [235, 125] width 424 height 8
click at [406, 172] on input "Hình thức thanh toán" at bounding box center [411, 176] width 57 height 10
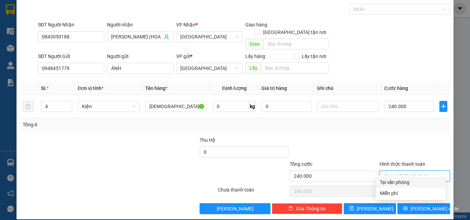
click at [406, 179] on div "Tại văn phòng" at bounding box center [411, 183] width 62 height 8
type input "0"
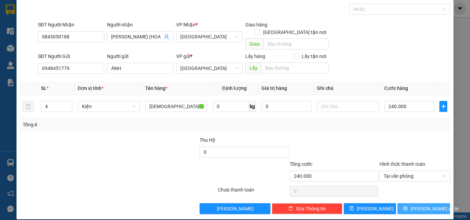
click at [411, 204] on button "[PERSON_NAME] và In" at bounding box center [423, 209] width 53 height 11
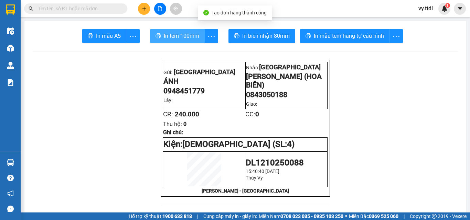
click at [179, 35] on span "In tem 100mm" at bounding box center [181, 36] width 35 height 9
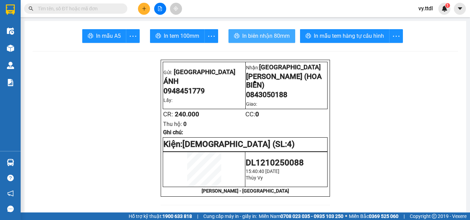
click at [278, 38] on span "In biên nhận 80mm" at bounding box center [265, 36] width 47 height 9
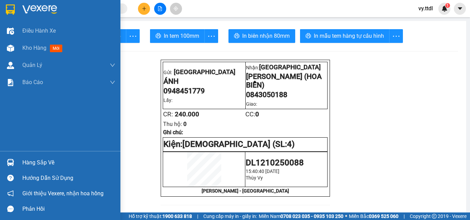
click at [14, 7] on img at bounding box center [10, 9] width 9 height 10
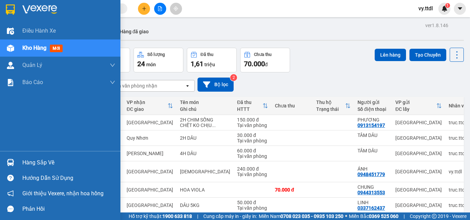
click at [14, 11] on img at bounding box center [10, 9] width 9 height 10
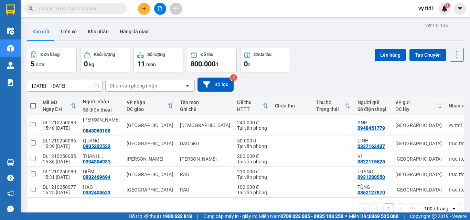
drag, startPoint x: 344, startPoint y: 37, endPoint x: 251, endPoint y: 32, distance: 92.6
click at [258, 32] on div "Kho gửi Trên xe Kho nhận Hàng đã giao" at bounding box center [245, 32] width 437 height 18
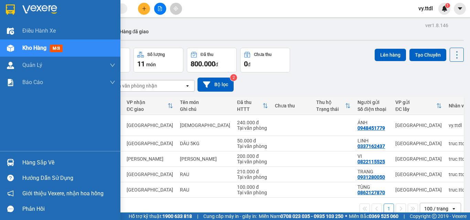
click at [12, 14] on img at bounding box center [10, 9] width 9 height 10
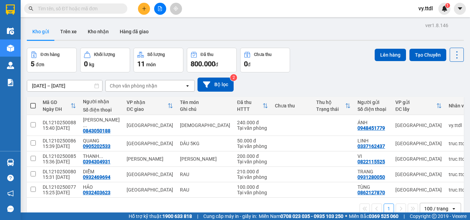
click at [213, 29] on div "Kho gửi Trên xe Kho nhận Hàng đã giao" at bounding box center [245, 32] width 437 height 18
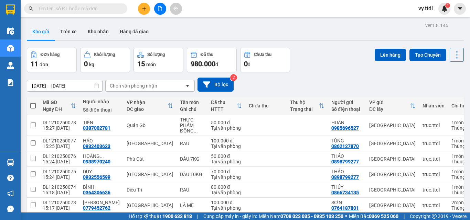
click at [98, 7] on input "text" at bounding box center [78, 9] width 81 height 8
paste input "0948451779"
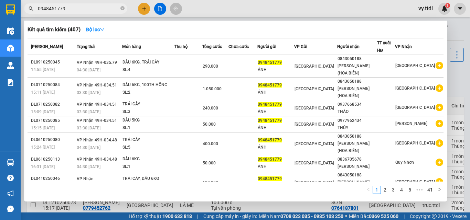
type input "0948451779"
click at [139, 11] on div at bounding box center [235, 110] width 470 height 220
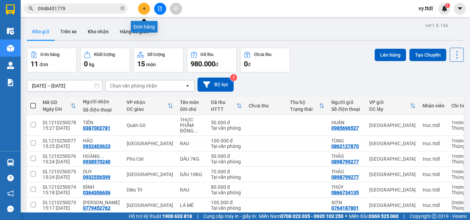
click at [142, 10] on icon "plus" at bounding box center [144, 8] width 5 height 5
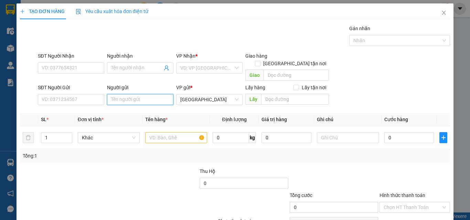
click at [127, 94] on input "Người gửi" at bounding box center [140, 99] width 66 height 11
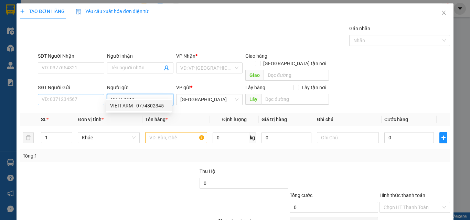
type input "VIETFARM"
click at [93, 94] on input "SĐT Người Gửi" at bounding box center [71, 99] width 66 height 11
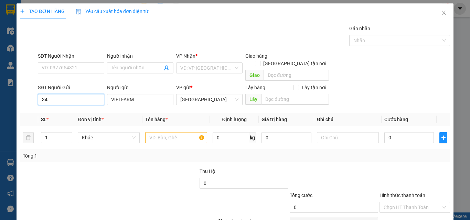
type input "345"
click at [79, 106] on div "0774802345 - VIETFARM" at bounding box center [70, 106] width 57 height 8
type input "0935468094"
type input "PHONG"
type input "0774802345"
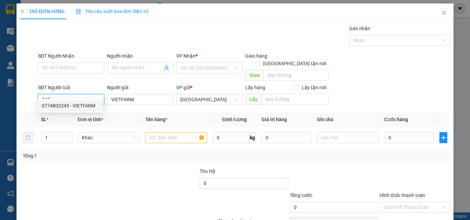
type input "HÓA ĐƠN"
type input "650.000"
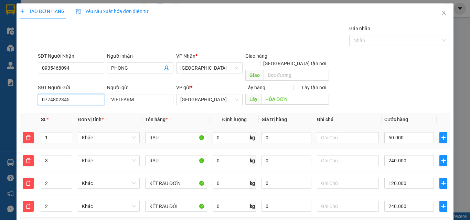
type input "0774802345"
click at [20, 131] on td at bounding box center [29, 138] width 18 height 23
click at [25, 135] on span "delete" at bounding box center [28, 138] width 10 height 6
type input "600.000"
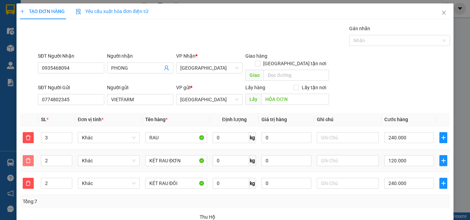
click at [23, 158] on span "delete" at bounding box center [28, 161] width 10 height 6
type input "480.000"
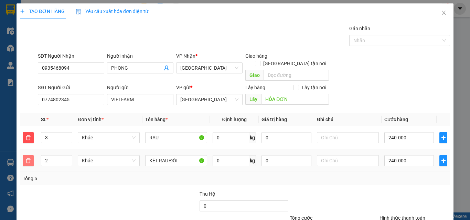
click at [31, 157] on button "button" at bounding box center [28, 160] width 11 height 11
type input "240.000"
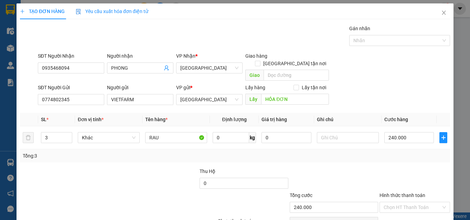
drag, startPoint x: 114, startPoint y: 180, endPoint x: 101, endPoint y: 165, distance: 20.0
click at [101, 168] on div "Thu Hộ 0" at bounding box center [234, 180] width 431 height 24
drag, startPoint x: 101, startPoint y: 165, endPoint x: 45, endPoint y: 133, distance: 64.2
click at [45, 133] on tr "3 Khác RAU 0 kg 0 240.000" at bounding box center [235, 138] width 430 height 23
type input "0"
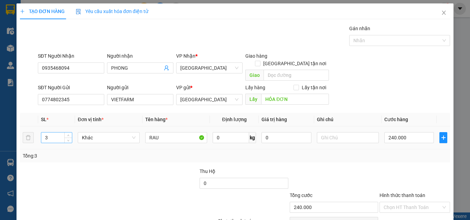
type input "0"
drag, startPoint x: 187, startPoint y: 145, endPoint x: 134, endPoint y: 137, distance: 52.9
click at [136, 137] on div "SL * Đơn vị tính * Tên hàng * Định lượng Giá trị hàng Ghi chú Cước hàng 3 Khác …" at bounding box center [235, 138] width 430 height 50
click at [101, 133] on span "Khác" at bounding box center [109, 138] width 54 height 10
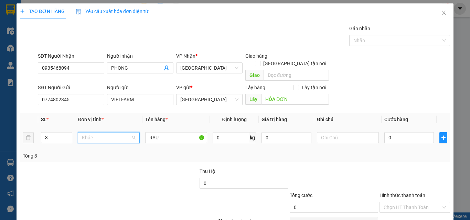
scroll to position [66, 0]
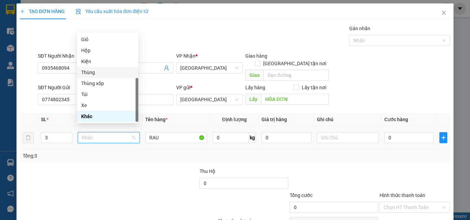
drag, startPoint x: 101, startPoint y: 131, endPoint x: 89, endPoint y: 72, distance: 60.4
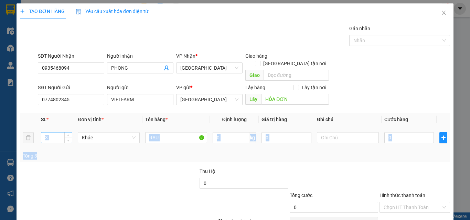
drag, startPoint x: 89, startPoint y: 72, endPoint x: 59, endPoint y: 129, distance: 63.8
drag, startPoint x: 59, startPoint y: 129, endPoint x: 68, endPoint y: 128, distance: 9.7
drag, startPoint x: 68, startPoint y: 127, endPoint x: 56, endPoint y: 129, distance: 11.5
drag, startPoint x: 56, startPoint y: 129, endPoint x: 74, endPoint y: 170, distance: 44.0
drag, startPoint x: 72, startPoint y: 173, endPoint x: 60, endPoint y: 132, distance: 42.7
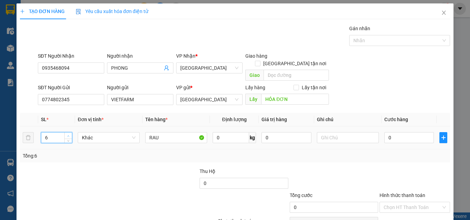
drag, startPoint x: 60, startPoint y: 132, endPoint x: 67, endPoint y: 128, distance: 8.7
type input "8"
drag, startPoint x: 66, startPoint y: 127, endPoint x: 100, endPoint y: 128, distance: 34.7
drag, startPoint x: 100, startPoint y: 128, endPoint x: 94, endPoint y: 130, distance: 6.5
drag, startPoint x: 95, startPoint y: 131, endPoint x: 121, endPoint y: 171, distance: 48.1
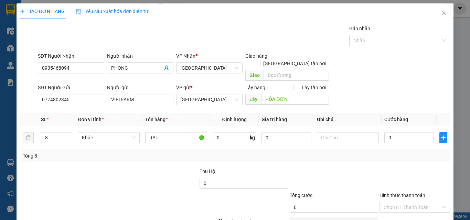
drag, startPoint x: 121, startPoint y: 171, endPoint x: 78, endPoint y: 162, distance: 43.3
drag, startPoint x: 400, startPoint y: 16, endPoint x: 407, endPoint y: -30, distance: 46.2
